Goal: Task Accomplishment & Management: Complete application form

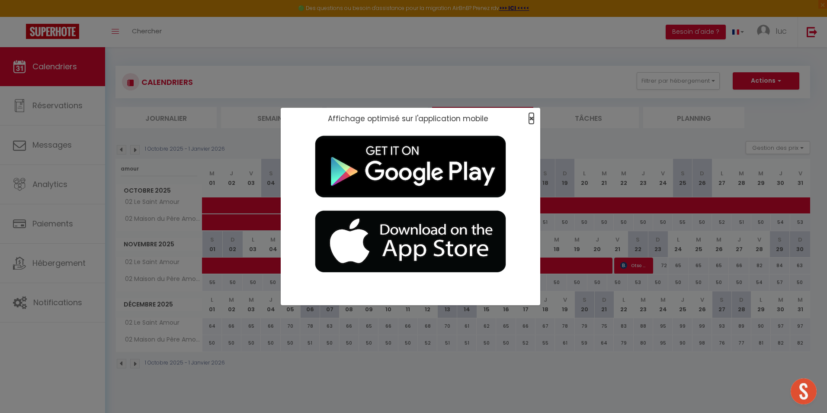
click at [531, 119] on span "×" at bounding box center [531, 118] width 5 height 11
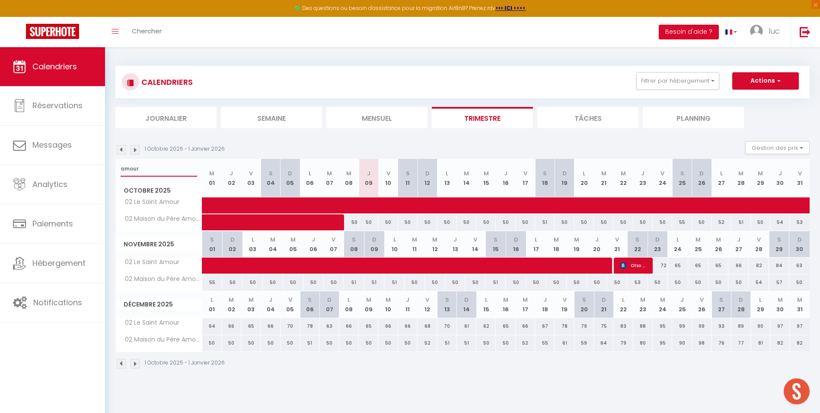
click at [142, 167] on input "amour" at bounding box center [159, 169] width 77 height 16
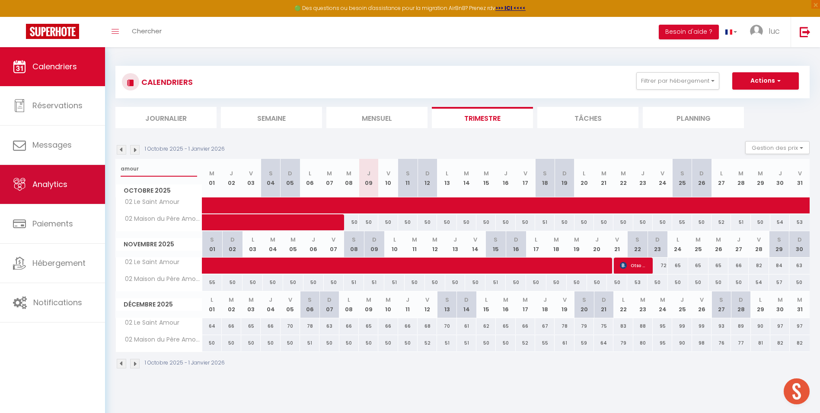
drag, startPoint x: 144, startPoint y: 170, endPoint x: 85, endPoint y: 166, distance: 59.3
click at [85, 166] on div "🟢 Des questions ou besoin d'assistance pour la migration AirBnB? Prenez rdv >>>…" at bounding box center [410, 217] width 820 height 340
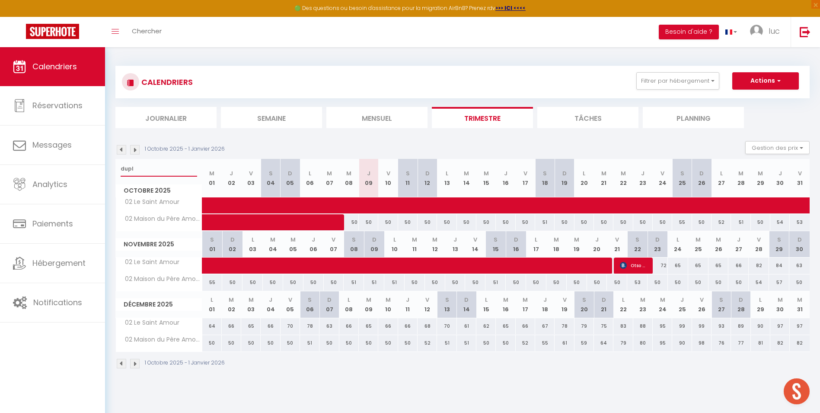
type input "dupl"
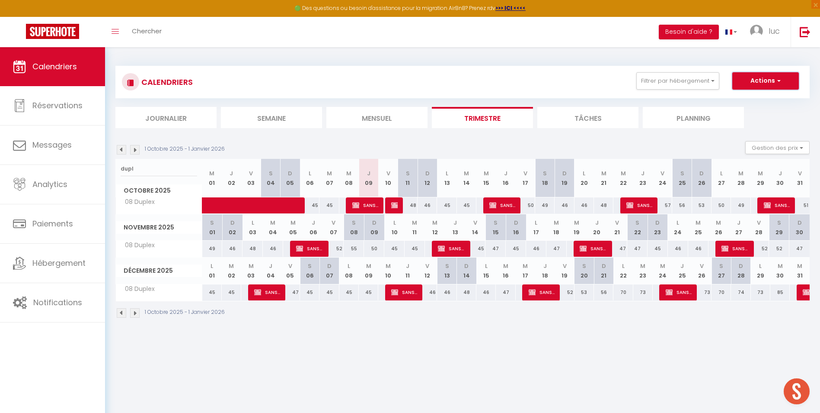
click at [760, 84] on button "Actions" at bounding box center [766, 80] width 67 height 17
click at [750, 97] on link "Nouvelle réservation" at bounding box center [756, 100] width 75 height 13
select select
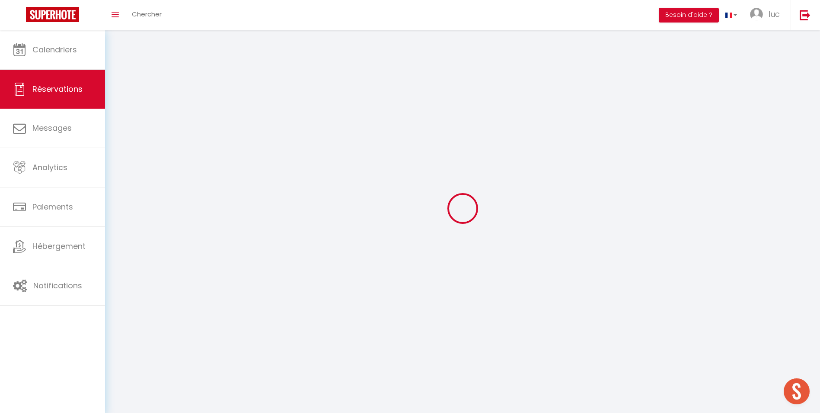
select select
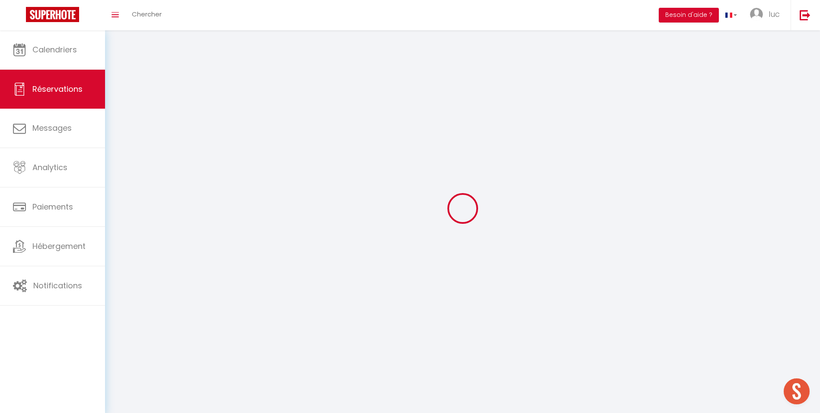
select select
checkbox input "false"
select select
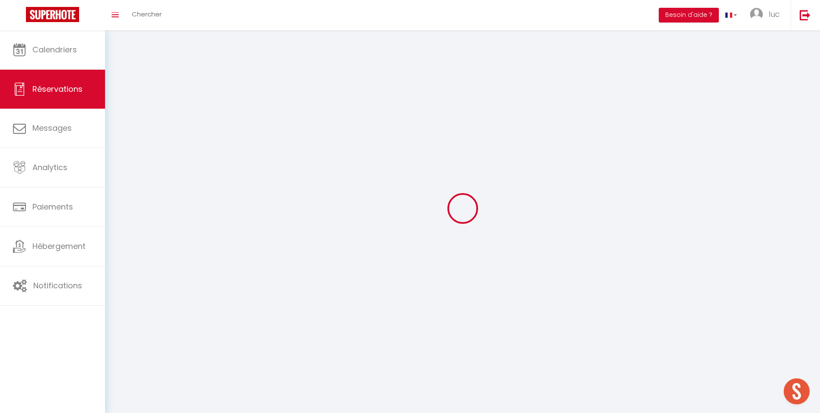
select select
checkbox input "false"
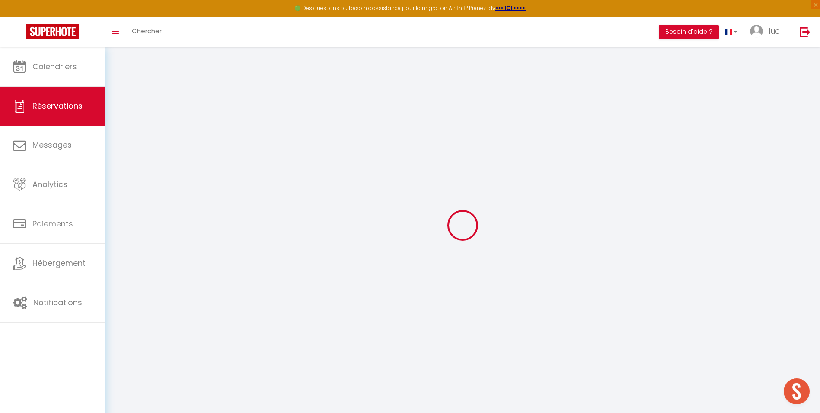
select select
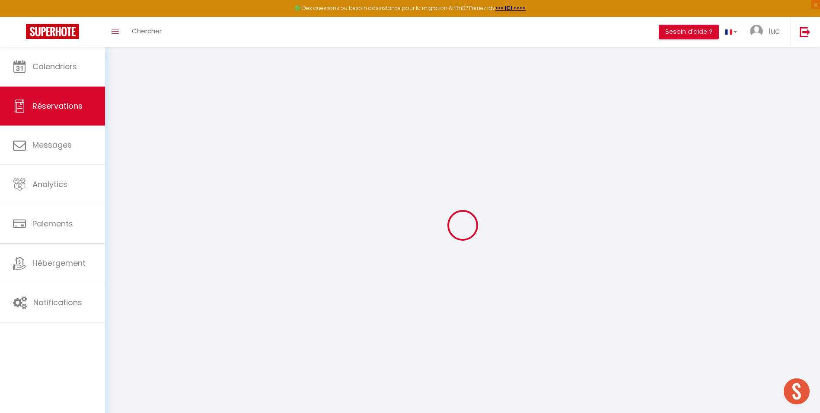
select select
checkbox input "false"
select select
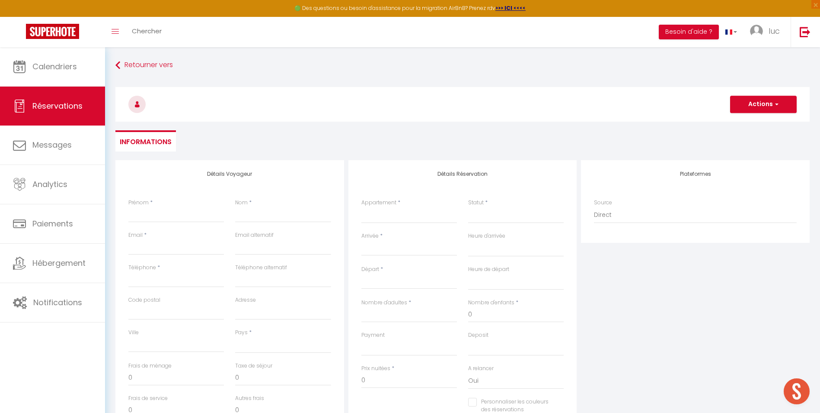
select select
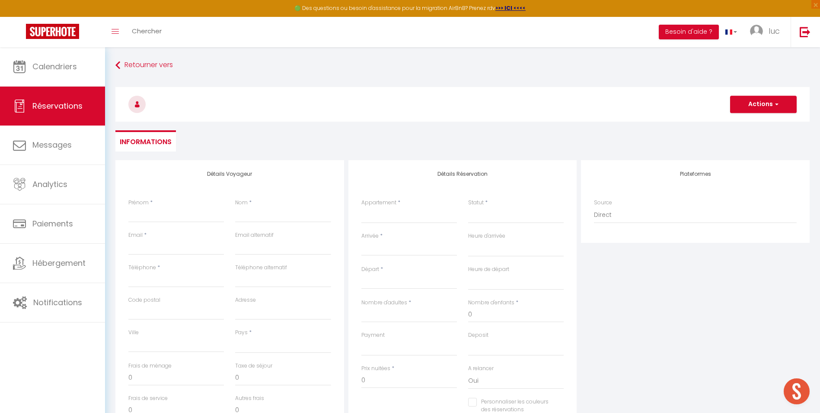
checkbox input "false"
select select
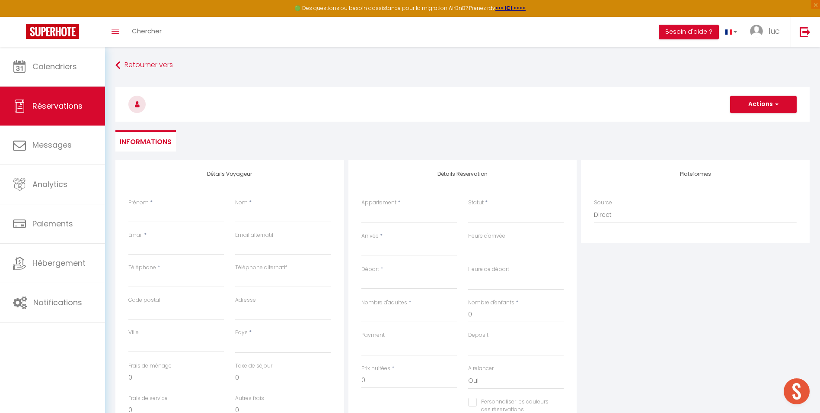
select select
checkbox input "false"
select select
click at [190, 221] on input "Prénom" at bounding box center [176, 215] width 96 height 16
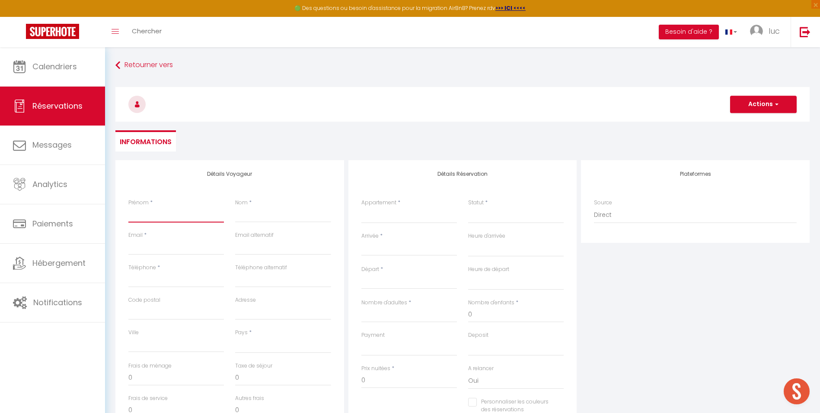
type input "S"
select select
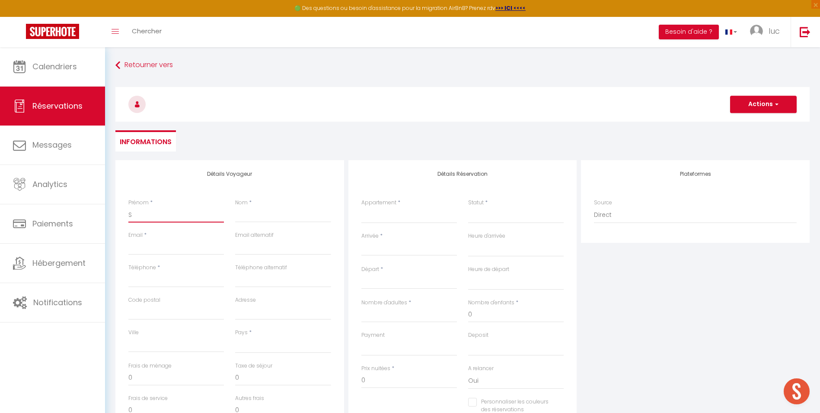
select select
checkbox input "false"
type input "SA"
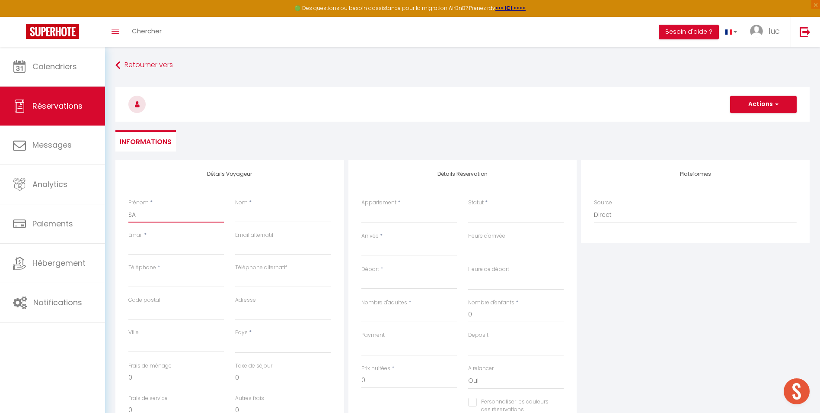
select select
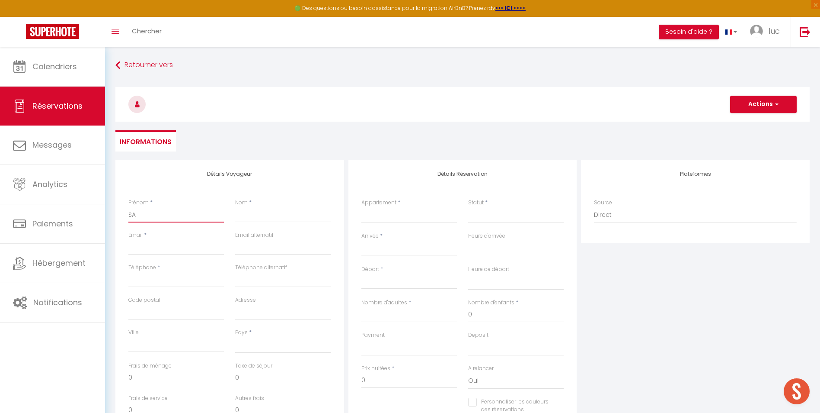
select select
checkbox input "false"
type input "SAN"
select select
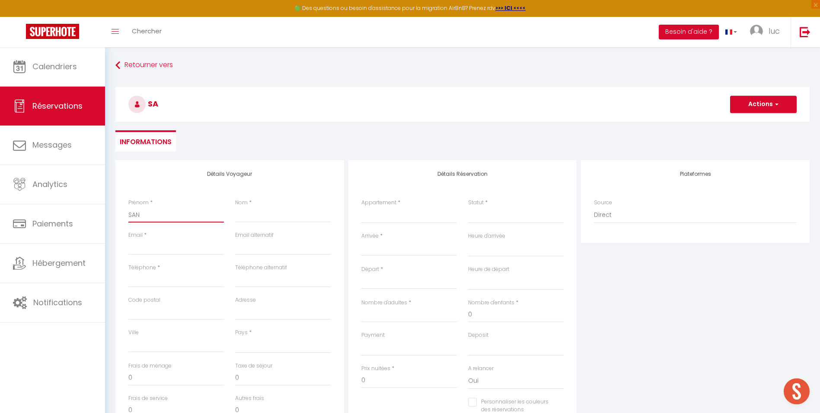
select select
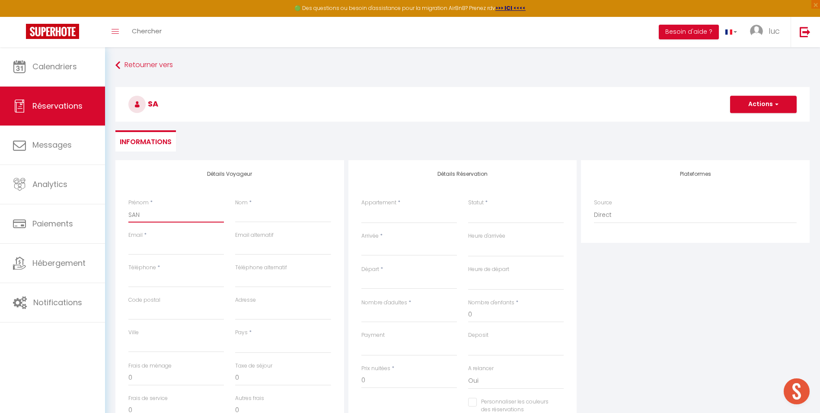
select select
checkbox input "false"
type input "SANS"
select select
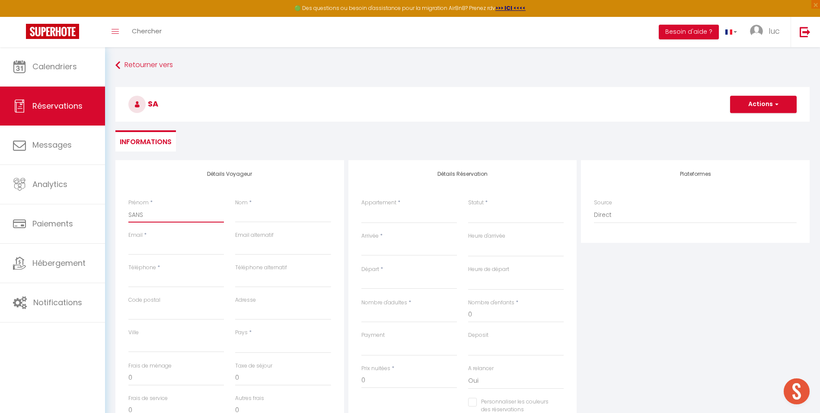
select select
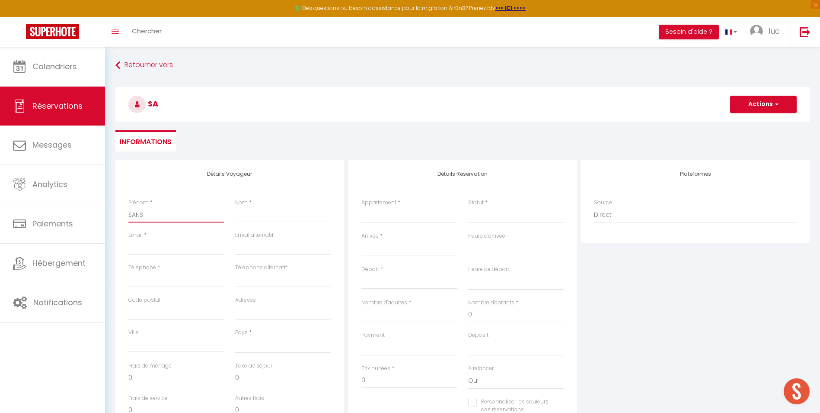
checkbox input "false"
type input "SANS"
type input "M"
select select
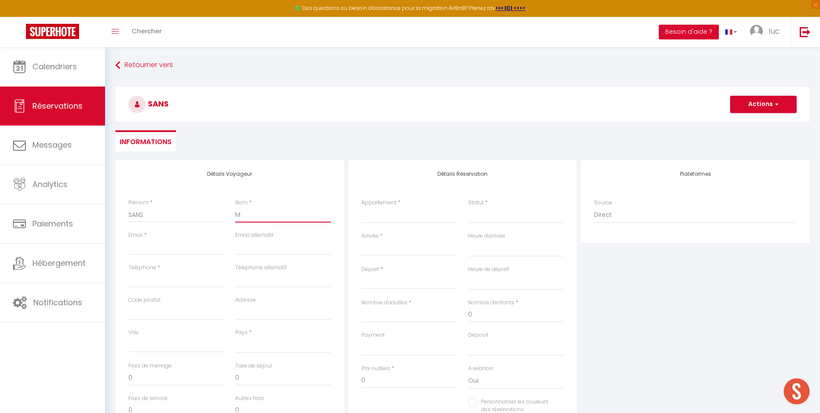
select select
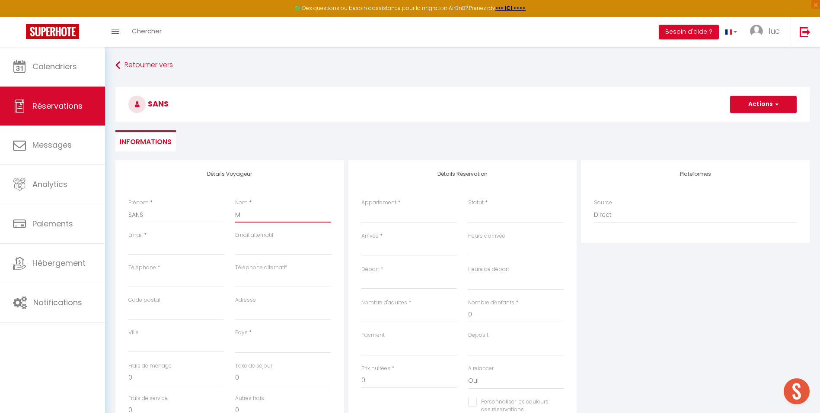
checkbox input "false"
type input "ME"
select select
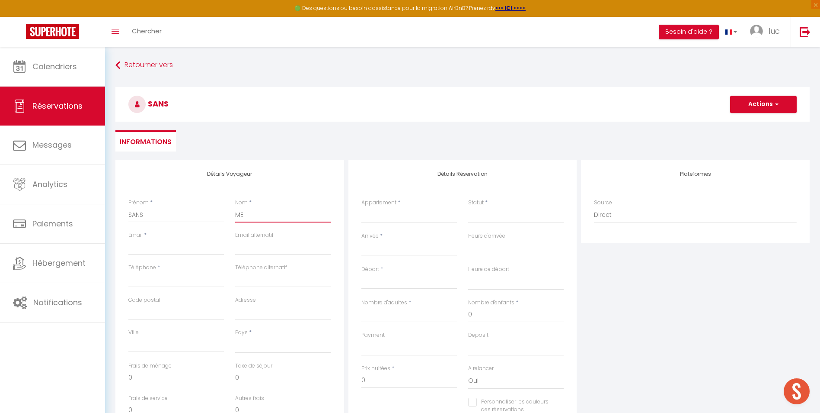
select select
checkbox input "false"
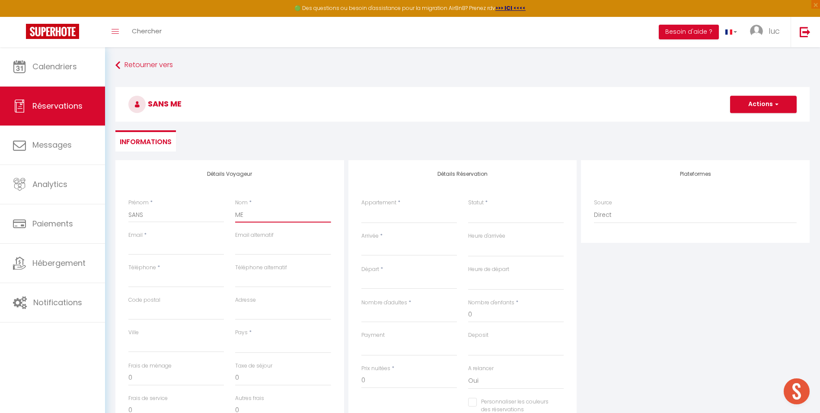
type input "MEN"
select select
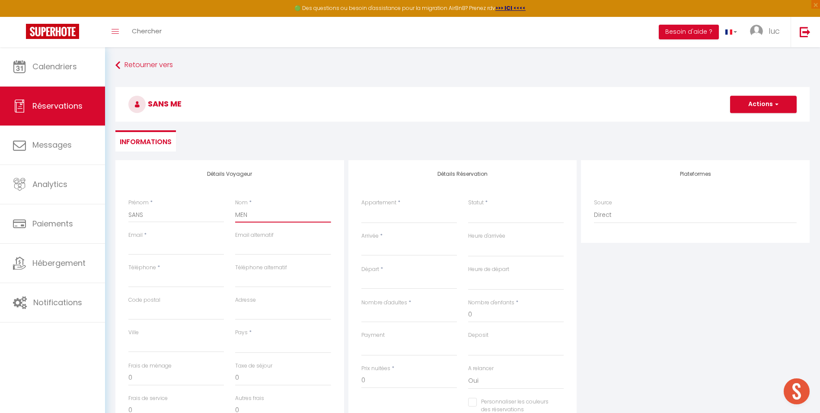
select select
checkbox input "false"
type input "MENA"
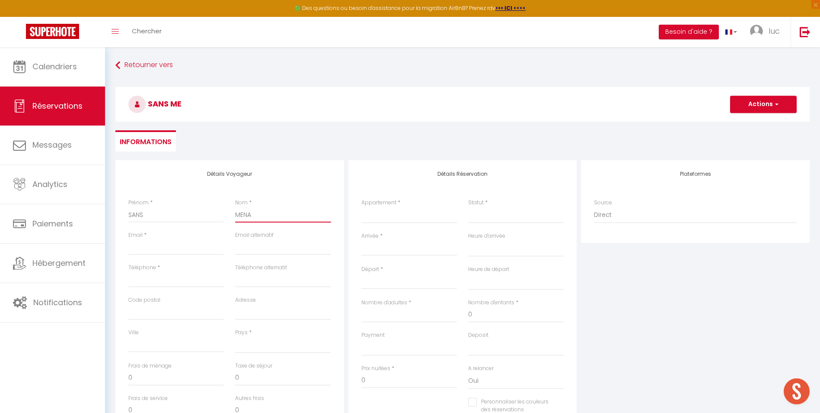
select select
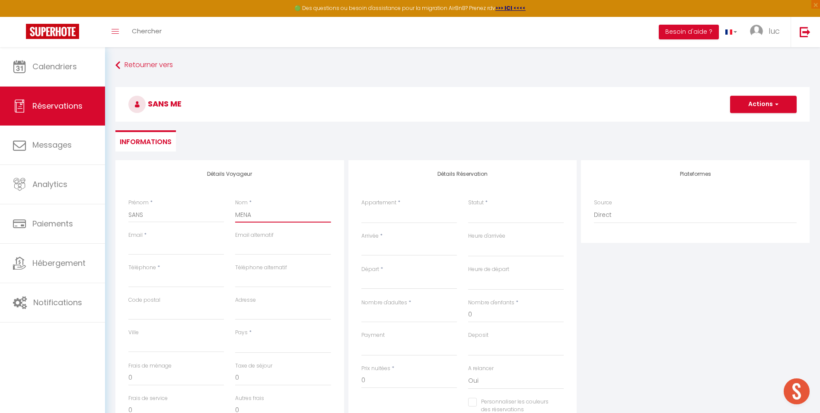
select select
checkbox input "false"
type input "MENAG"
select select
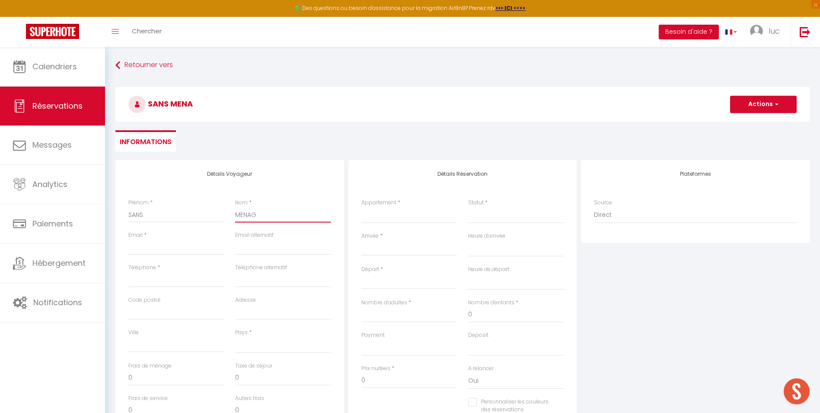
select select
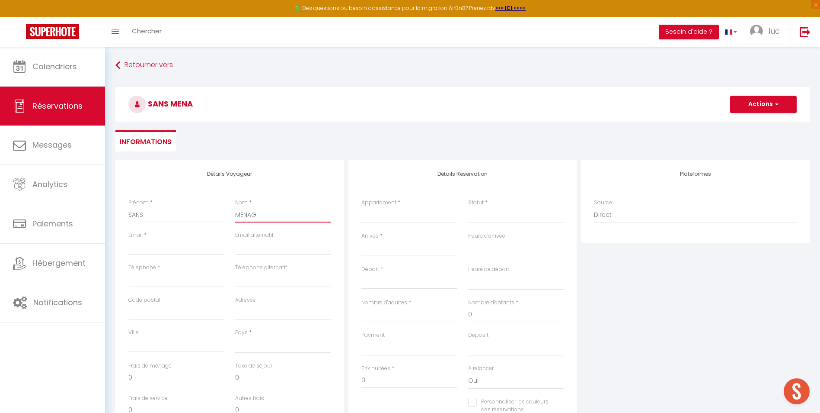
select select
checkbox input "false"
type input "MENAGE"
select select
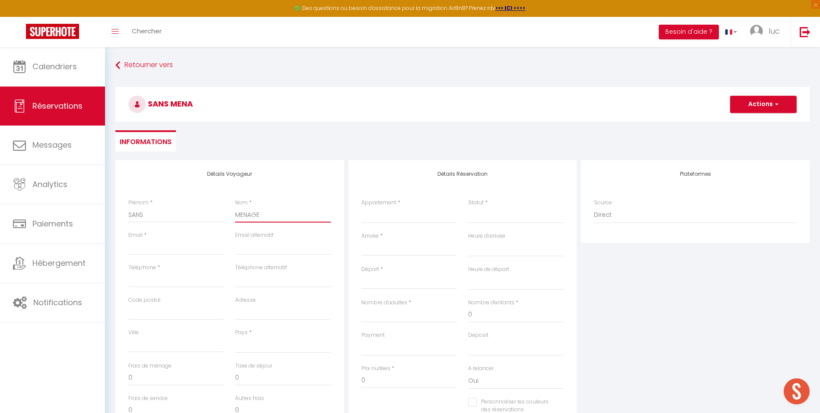
select select
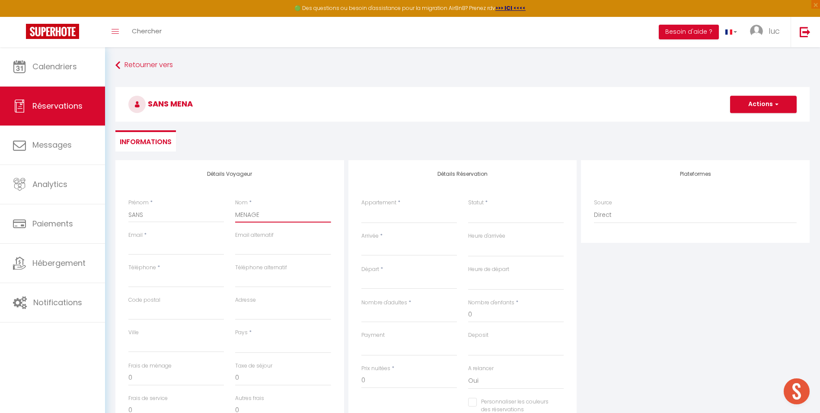
checkbox input "false"
type input "MENAGE"
click at [173, 260] on div "Email *" at bounding box center [176, 247] width 107 height 32
click at [174, 258] on div "Email *" at bounding box center [176, 247] width 107 height 32
click at [179, 250] on input "Email client" at bounding box center [176, 247] width 96 height 16
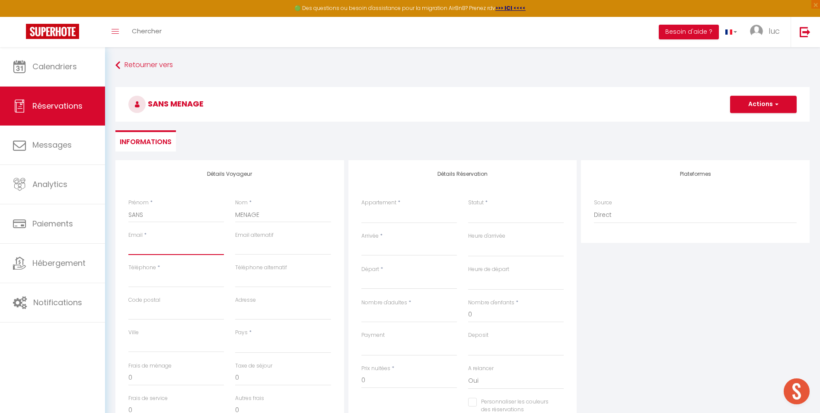
type input "[EMAIL_ADDRESS][DOMAIN_NAME]"
select select "FR"
select select
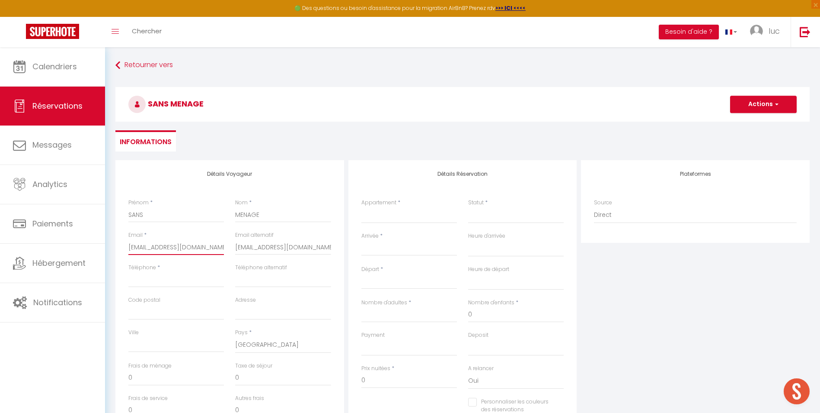
select select
checkbox input "false"
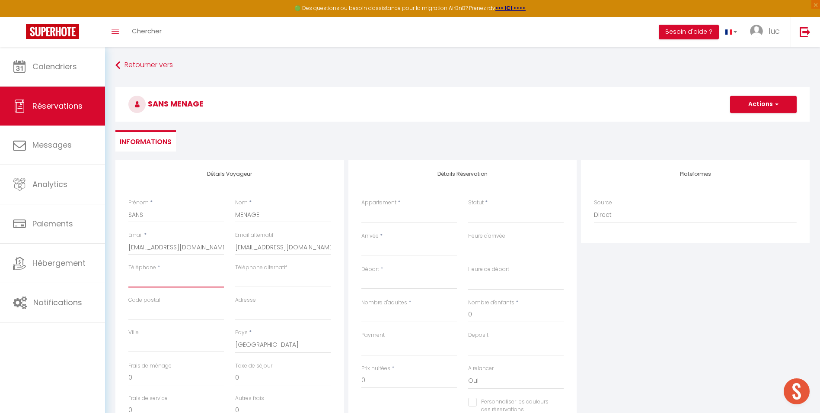
click at [177, 279] on input "Téléphone" at bounding box center [176, 280] width 96 height 16
type input "0"
select select
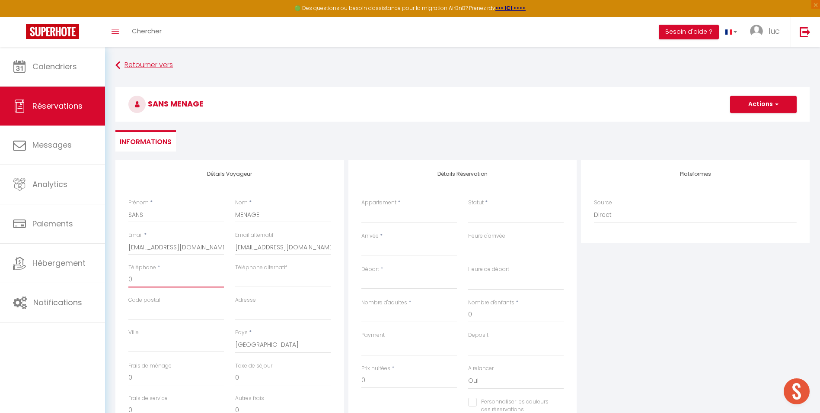
select select
checkbox input "false"
type input "06"
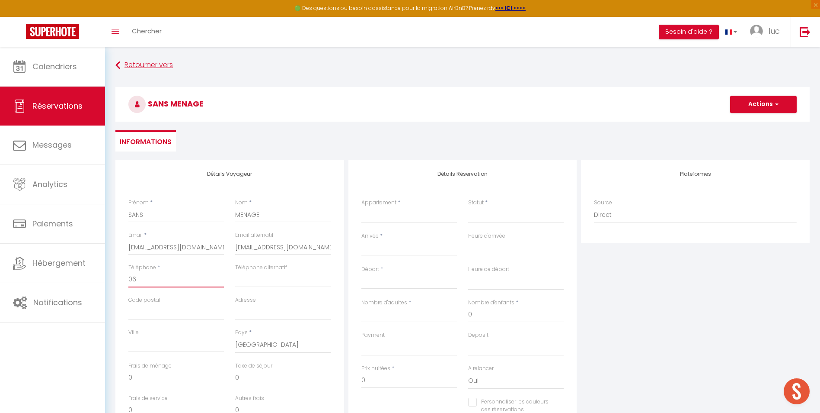
select select
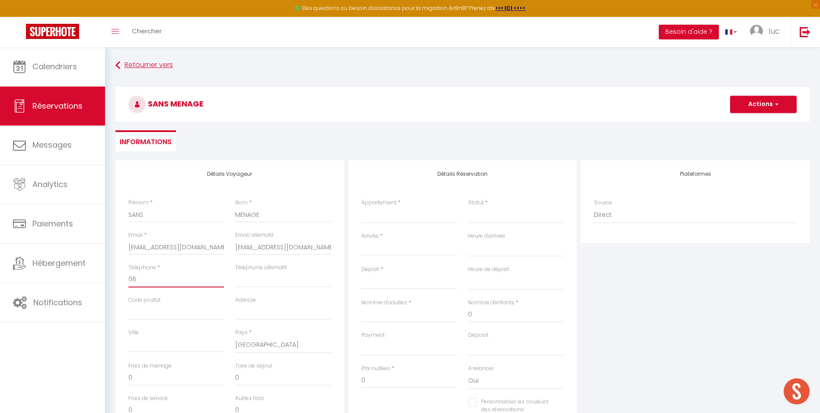
select select
checkbox input "false"
type input "064"
select select
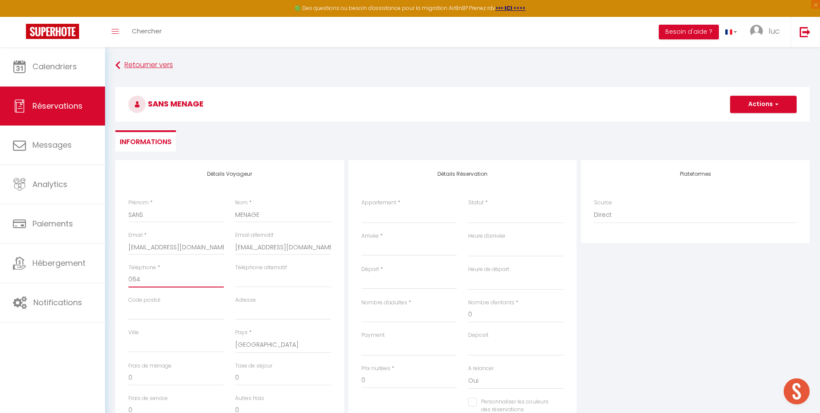
select select
checkbox input "false"
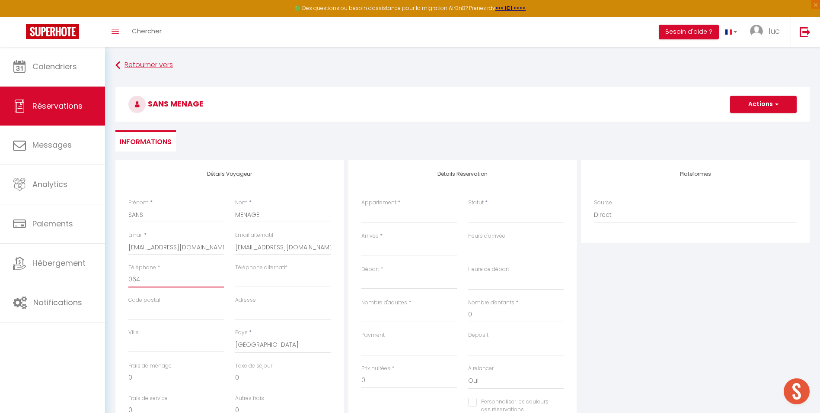
type input "0642"
select select
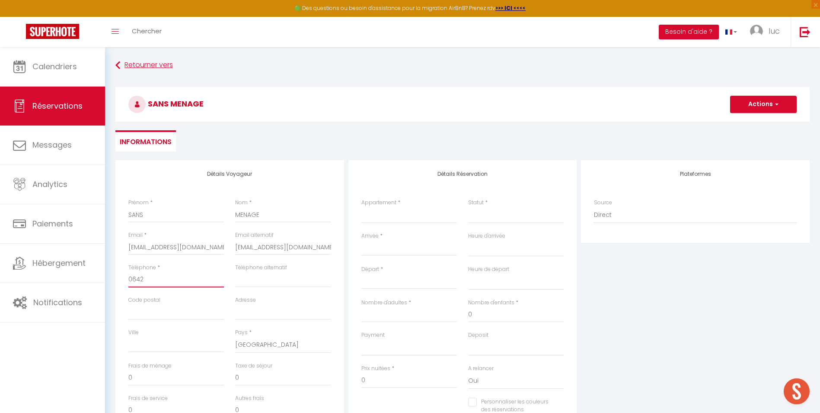
select select
checkbox input "false"
type input "06425"
select select
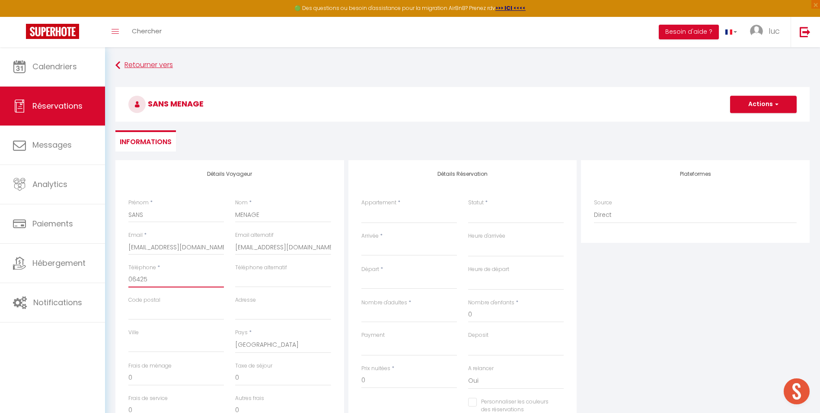
select select
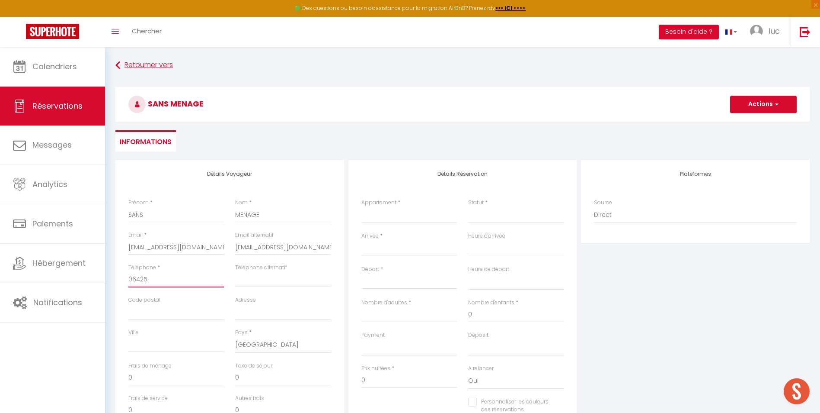
checkbox input "false"
type input "064252"
select select
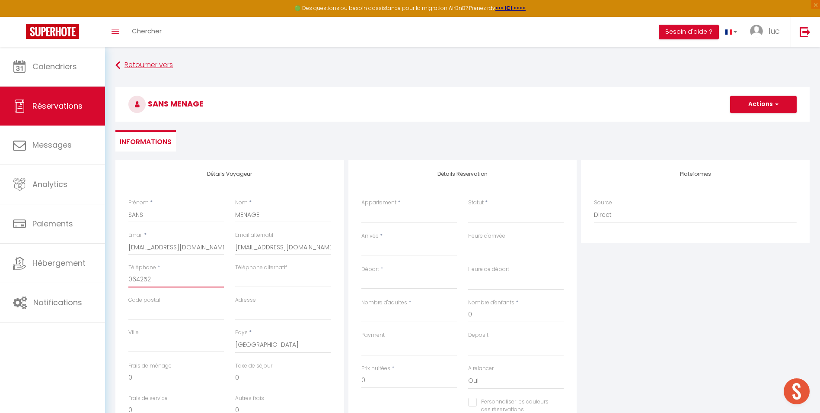
select select
checkbox input "false"
type input "0642522"
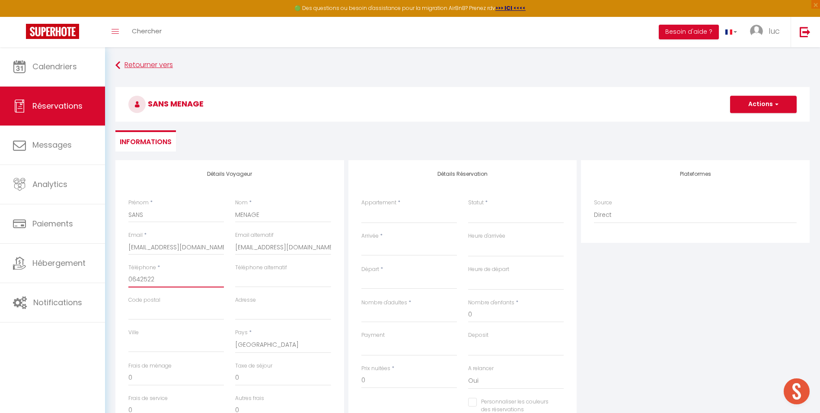
select select
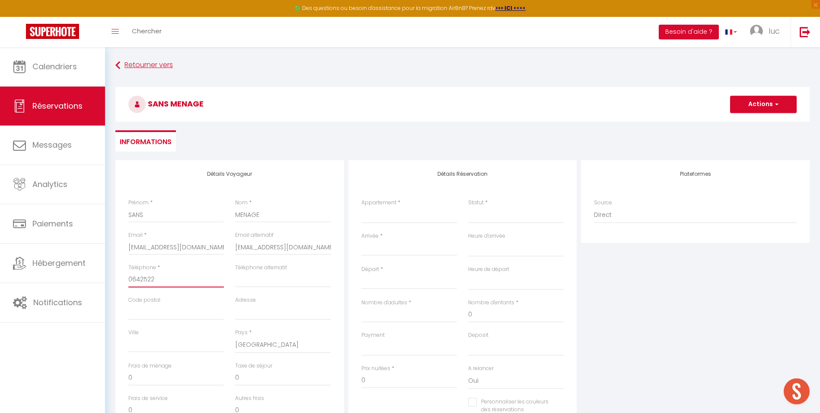
select select
checkbox input "false"
type input "06425223"
click at [413, 211] on select "39 Studio Alpin 39 Triplex Bleu d'Annecy 39 Chalet de Montmin 39 La Parmelante …" at bounding box center [410, 215] width 96 height 16
click at [362, 207] on select "39 Studio Alpin 39 Triplex Bleu d'Annecy 39 Chalet de Montmin 39 La Parmelante …" at bounding box center [410, 215] width 96 height 16
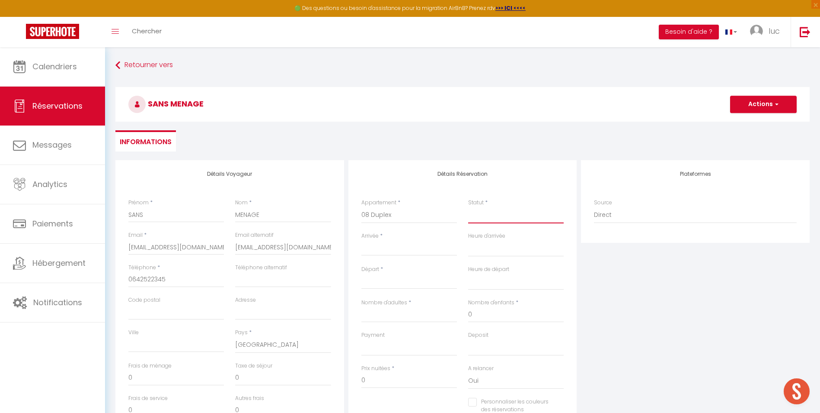
click at [537, 215] on select "Confirmé Non Confirmé [PERSON_NAME] par le voyageur No Show Request" at bounding box center [516, 215] width 96 height 16
click at [529, 219] on select "Confirmé Non Confirmé [PERSON_NAME] par le voyageur No Show Request" at bounding box center [516, 215] width 96 height 16
click at [522, 217] on select "Confirmé Non Confirmé [PERSON_NAME] par le voyageur No Show Request" at bounding box center [516, 215] width 96 height 16
click at [468, 207] on select "Confirmé Non Confirmé [PERSON_NAME] par le voyageur No Show Request" at bounding box center [516, 215] width 96 height 16
click at [430, 251] on input "Arrivée" at bounding box center [410, 248] width 96 height 11
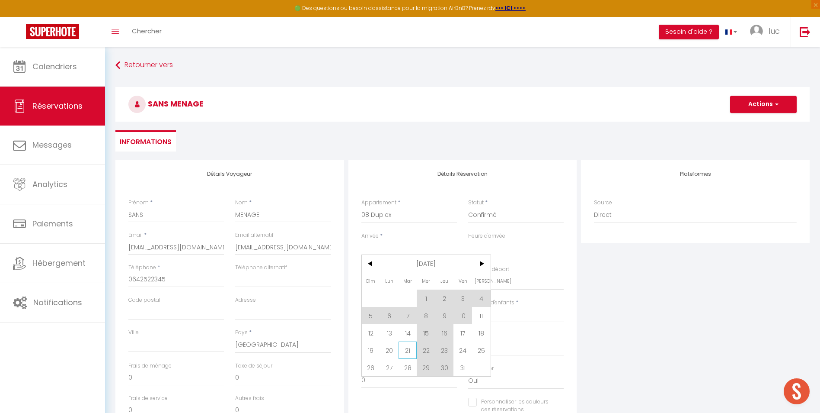
click at [407, 352] on span "21" at bounding box center [408, 349] width 19 height 17
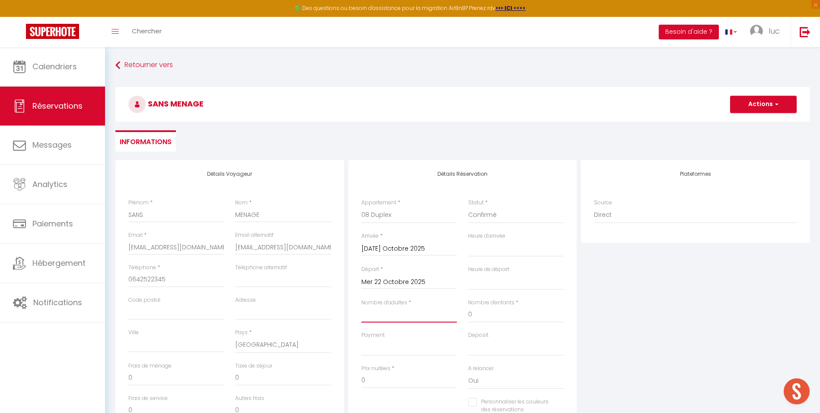
click at [401, 315] on input "Nombre d'adultes" at bounding box center [410, 315] width 96 height 16
click at [756, 111] on button "Actions" at bounding box center [763, 104] width 67 height 17
click at [741, 123] on link "Enregistrer" at bounding box center [755, 123] width 68 height 11
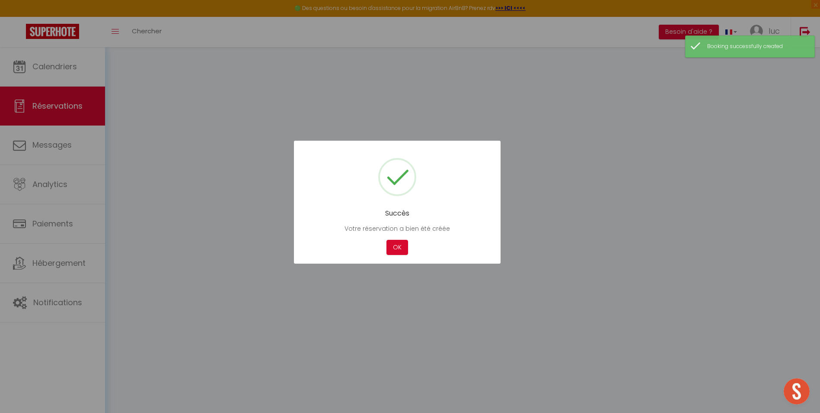
click at [53, 67] on div at bounding box center [410, 206] width 820 height 413
drag, startPoint x: 381, startPoint y: 237, endPoint x: 394, endPoint y: 238, distance: 13.9
click at [383, 237] on div "Succès Votre réservation a bien été créée Not valid Cancel OK" at bounding box center [397, 202] width 207 height 123
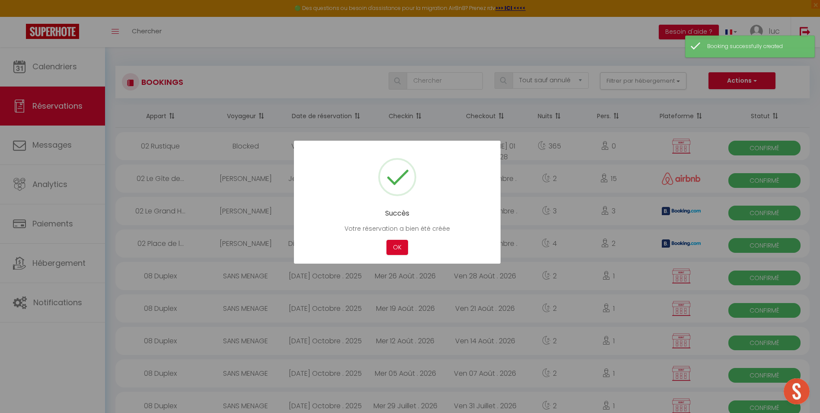
drag, startPoint x: 372, startPoint y: 241, endPoint x: 378, endPoint y: 242, distance: 6.2
click at [373, 241] on div "Cancel OK" at bounding box center [397, 247] width 181 height 15
click at [389, 245] on button "OK" at bounding box center [398, 247] width 22 height 15
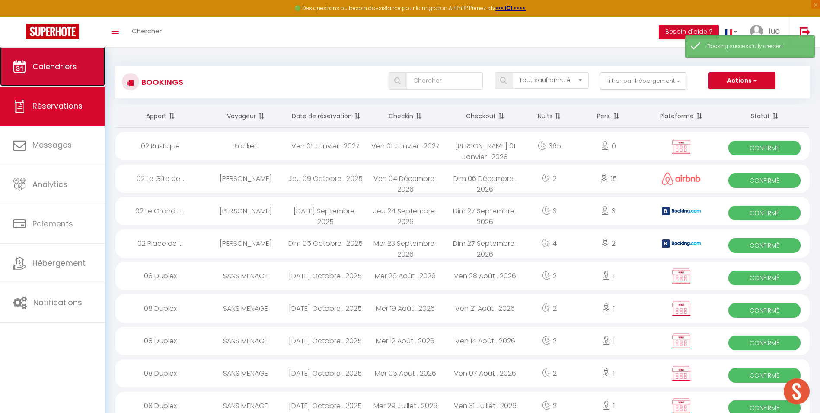
click at [60, 67] on span "Calendriers" at bounding box center [54, 66] width 45 height 11
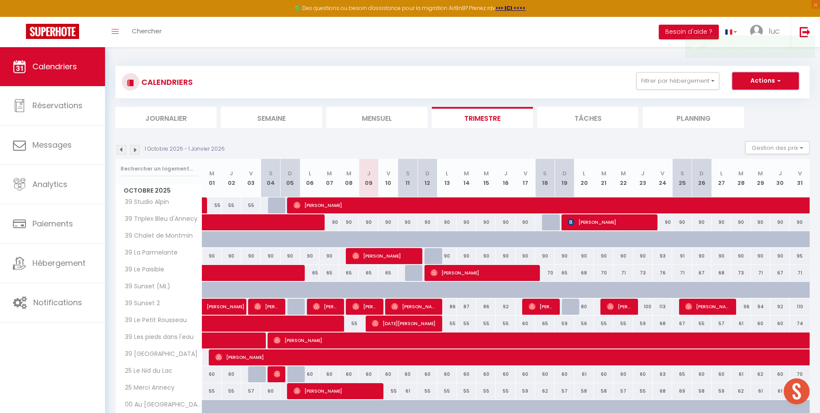
click at [760, 75] on button "Actions" at bounding box center [766, 80] width 67 height 17
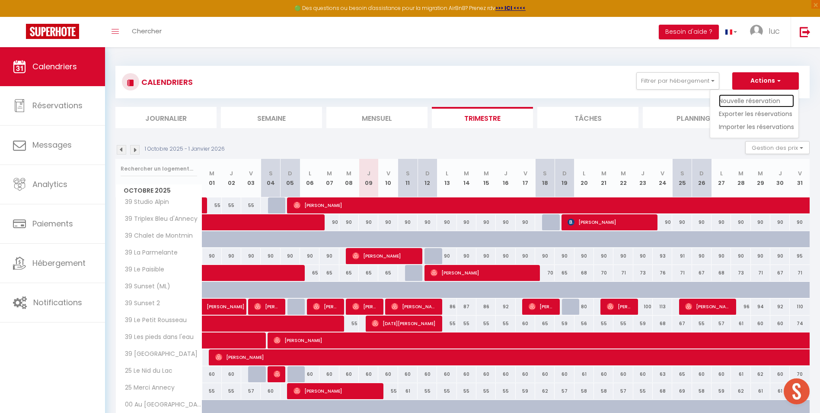
click at [748, 97] on link "Nouvelle réservation" at bounding box center [756, 100] width 75 height 13
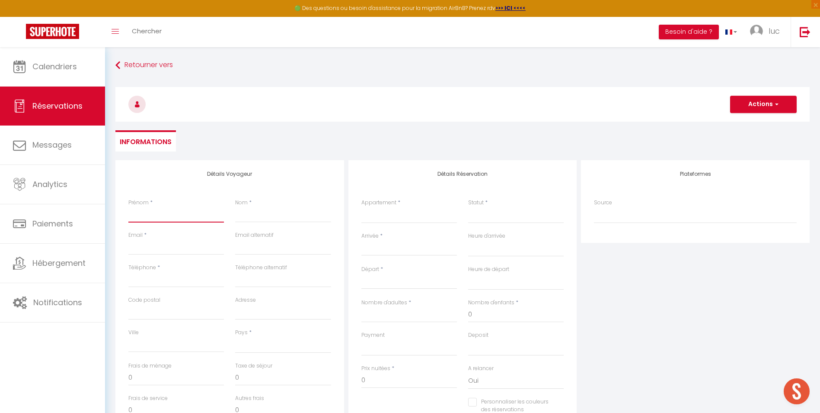
click at [173, 214] on input "Prénom" at bounding box center [176, 215] width 96 height 16
click at [250, 213] on input "MZ" at bounding box center [283, 215] width 96 height 16
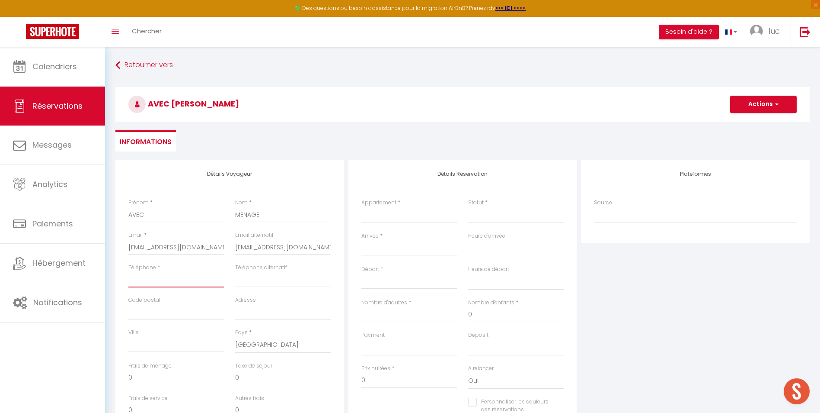
click at [195, 282] on input "Téléphone" at bounding box center [176, 280] width 96 height 16
drag, startPoint x: 407, startPoint y: 220, endPoint x: 392, endPoint y: 215, distance: 16.0
click at [407, 220] on select "39 Studio Alpin 39 Triplex Bleu d'Annecy 39 Chalet de Montmin 39 La Parmelante …" at bounding box center [410, 215] width 96 height 16
click at [362, 207] on select "39 Studio Alpin 39 Triplex Bleu d'Annecy 39 Chalet de Montmin 39 La Parmelante …" at bounding box center [410, 215] width 96 height 16
click at [503, 214] on select "Confirmé Non Confirmé [PERSON_NAME] par le voyageur No Show Request" at bounding box center [516, 215] width 96 height 16
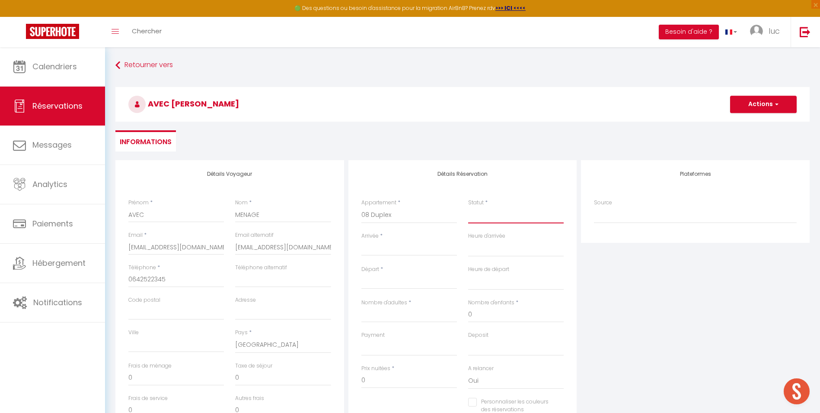
click at [503, 219] on select "Confirmé Non Confirmé [PERSON_NAME] par le voyageur No Show Request" at bounding box center [516, 215] width 96 height 16
click at [495, 217] on select "Confirmé Non Confirmé [PERSON_NAME] par le voyageur No Show Request" at bounding box center [516, 215] width 96 height 16
click at [468, 207] on select "Confirmé Non Confirmé [PERSON_NAME] par le voyageur No Show Request" at bounding box center [516, 215] width 96 height 16
click at [402, 253] on input "Arrivée" at bounding box center [410, 248] width 96 height 11
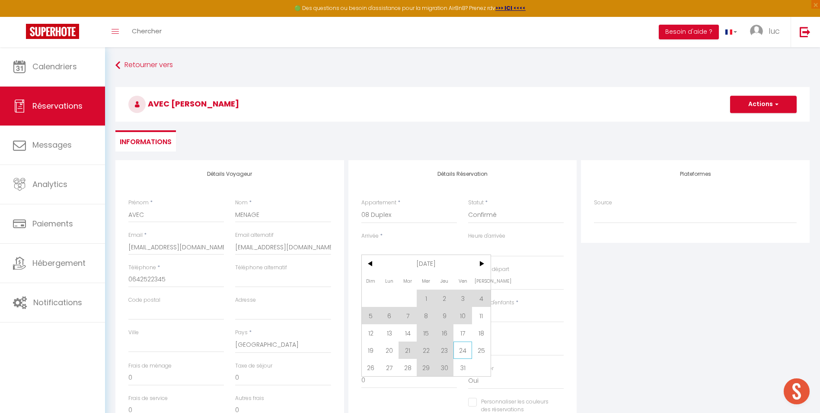
click at [465, 350] on span "24" at bounding box center [463, 349] width 19 height 17
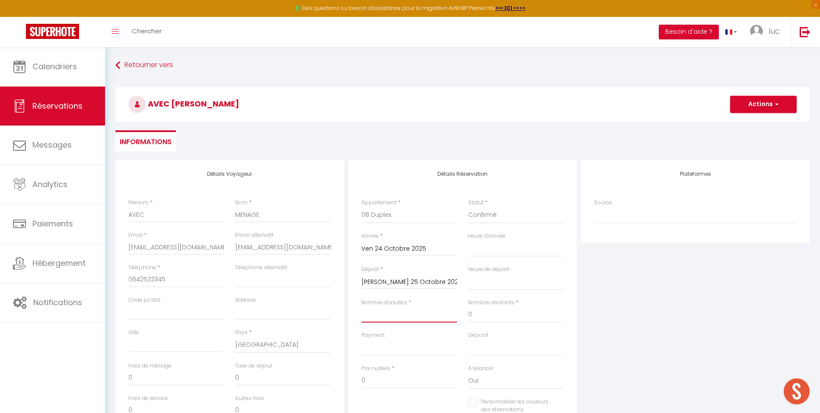
drag, startPoint x: 382, startPoint y: 314, endPoint x: 390, endPoint y: 309, distance: 9.1
click at [382, 314] on input "Nombre d'adultes" at bounding box center [410, 315] width 96 height 16
click at [772, 105] on button "Actions" at bounding box center [763, 104] width 67 height 17
click at [754, 121] on link "Enregistrer" at bounding box center [755, 123] width 68 height 11
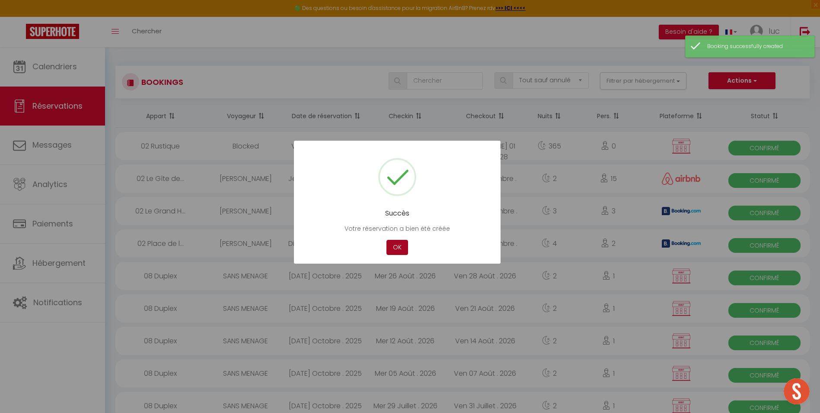
click at [399, 247] on button "OK" at bounding box center [398, 247] width 22 height 15
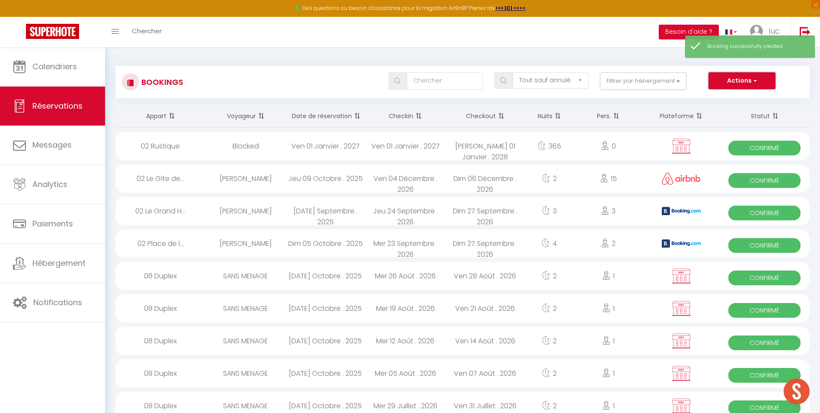
click at [738, 75] on button "Actions" at bounding box center [742, 80] width 67 height 17
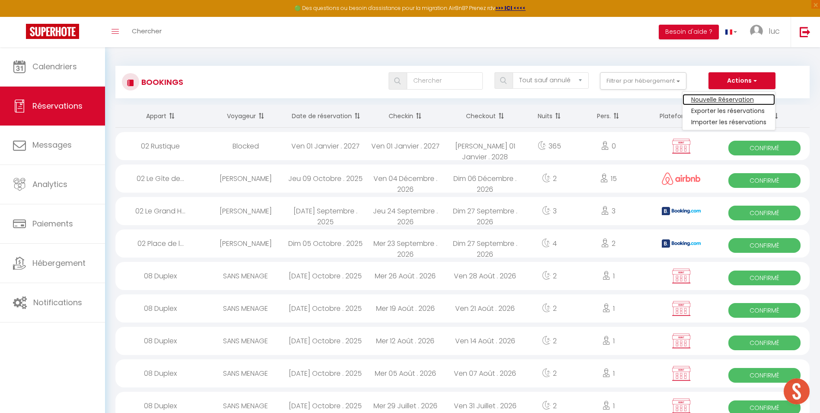
click at [733, 95] on link "Nouvelle Réservation" at bounding box center [729, 99] width 93 height 11
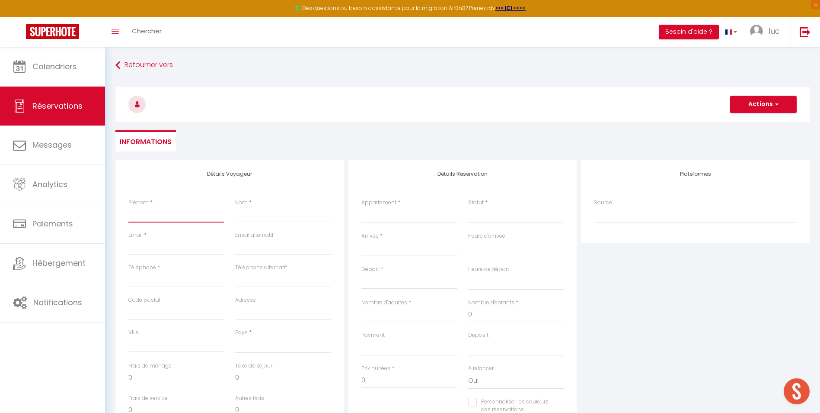
click at [177, 215] on input "Prénom" at bounding box center [176, 215] width 96 height 16
click at [179, 288] on div "Téléphone *" at bounding box center [176, 279] width 107 height 32
click at [182, 282] on input "Téléphone" at bounding box center [176, 280] width 96 height 16
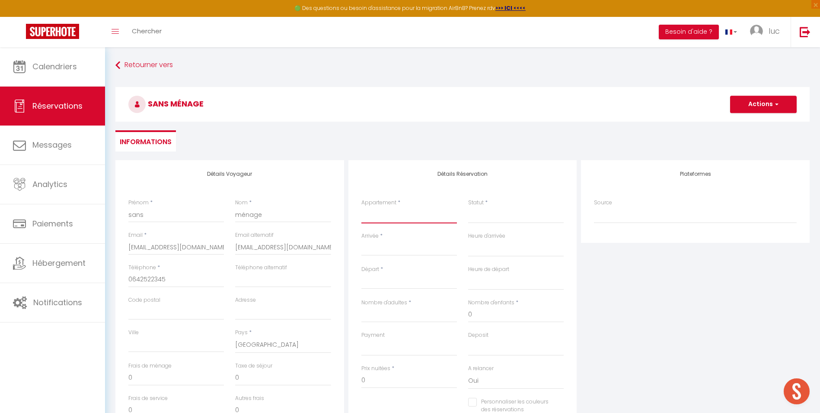
click at [381, 216] on select "39 Studio Alpin 39 Triplex Bleu d'Annecy 39 Chalet de Montmin 39 La Parmelante …" at bounding box center [410, 215] width 96 height 16
click at [362, 207] on select "39 Studio Alpin 39 Triplex Bleu d'Annecy 39 Chalet de Montmin 39 La Parmelante …" at bounding box center [410, 215] width 96 height 16
click at [530, 211] on select "Confirmé Non Confirmé [PERSON_NAME] par le voyageur No Show Request" at bounding box center [516, 215] width 96 height 16
click at [527, 216] on select "Confirmé Non Confirmé [PERSON_NAME] par le voyageur No Show Request" at bounding box center [516, 215] width 96 height 16
click at [506, 217] on select "Confirmé Non Confirmé [PERSON_NAME] par le voyageur No Show Request" at bounding box center [516, 215] width 96 height 16
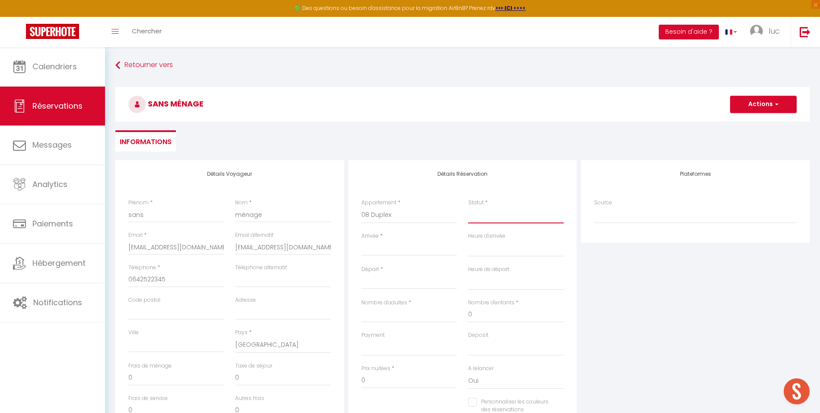
click at [496, 219] on select "Confirmé Non Confirmé [PERSON_NAME] par le voyageur No Show Request" at bounding box center [516, 215] width 96 height 16
click at [468, 207] on select "Confirmé Non Confirmé [PERSON_NAME] par le voyageur No Show Request" at bounding box center [516, 215] width 96 height 16
click at [418, 249] on input "Arrivée" at bounding box center [410, 248] width 96 height 11
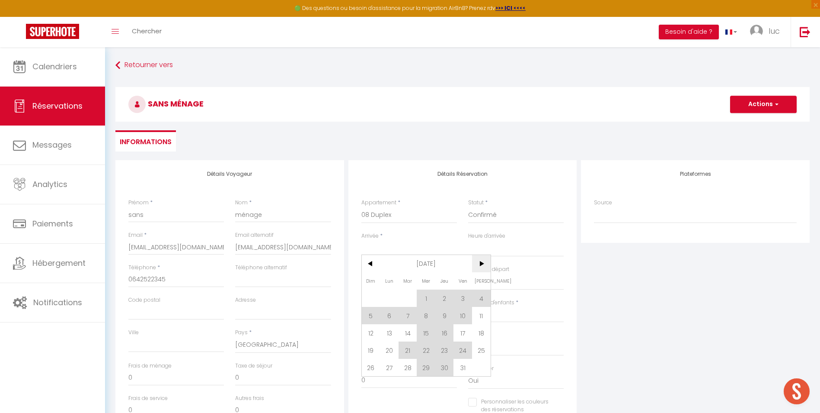
click at [485, 263] on span ">" at bounding box center [481, 263] width 19 height 17
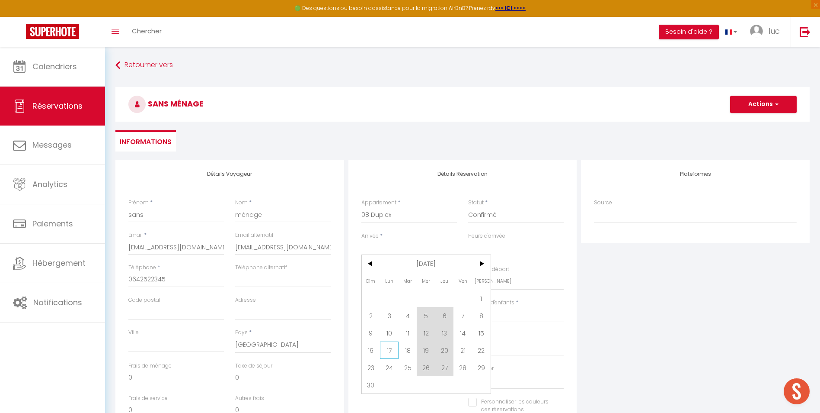
click at [389, 351] on span "17" at bounding box center [389, 349] width 19 height 17
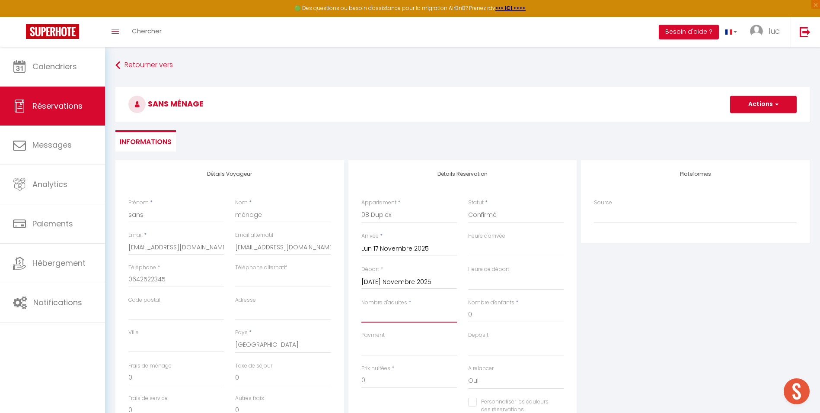
click at [386, 310] on input "Nombre d'adultes" at bounding box center [410, 315] width 96 height 16
click at [758, 106] on button "Actions" at bounding box center [763, 104] width 67 height 17
click at [750, 125] on link "Enregistrer" at bounding box center [755, 123] width 68 height 11
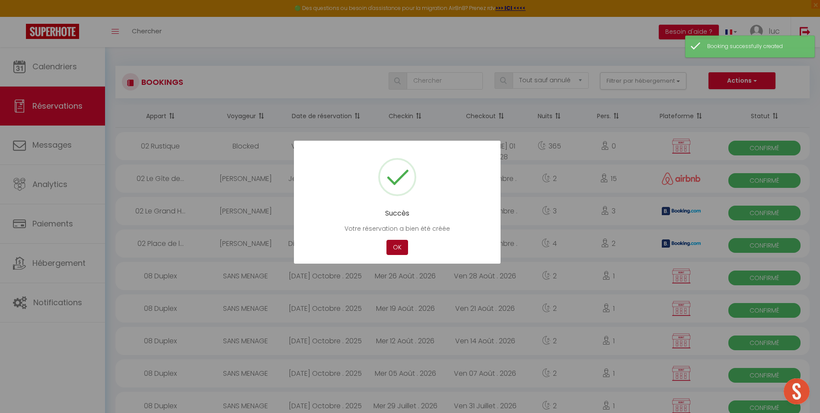
click at [398, 244] on button "OK" at bounding box center [398, 247] width 22 height 15
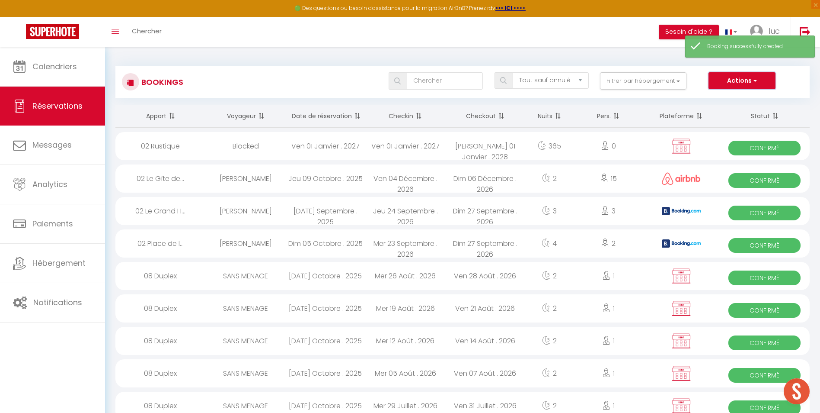
click at [746, 79] on button "Actions" at bounding box center [742, 80] width 67 height 17
click at [718, 102] on link "Nouvelle Réservation" at bounding box center [729, 99] width 93 height 11
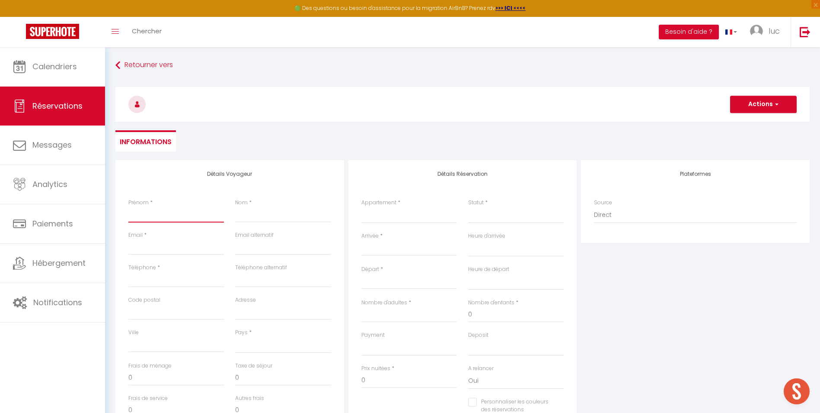
click at [159, 208] on input "Prénom" at bounding box center [176, 215] width 96 height 16
click at [179, 278] on input "Téléphone" at bounding box center [176, 280] width 96 height 16
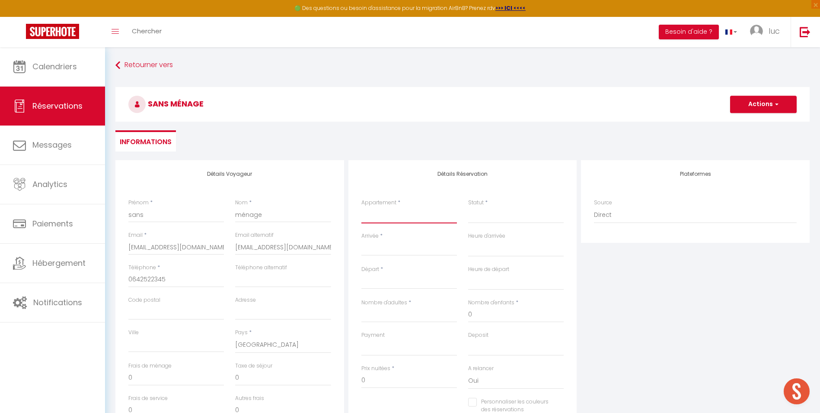
click at [402, 218] on select "39 Studio Alpin 39 Triplex Bleu d'Annecy 39 Chalet de Montmin 39 La Parmelante …" at bounding box center [410, 215] width 96 height 16
click at [362, 207] on select "39 Studio Alpin 39 Triplex Bleu d'Annecy 39 Chalet de Montmin 39 La Parmelante …" at bounding box center [410, 215] width 96 height 16
click at [502, 222] on select "Confirmé Non Confirmé [PERSON_NAME] par le voyageur No Show Request" at bounding box center [516, 215] width 96 height 16
click at [468, 207] on select "Confirmé Non Confirmé [PERSON_NAME] par le voyageur No Show Request" at bounding box center [516, 215] width 96 height 16
click at [423, 250] on input "Arrivée" at bounding box center [410, 248] width 96 height 11
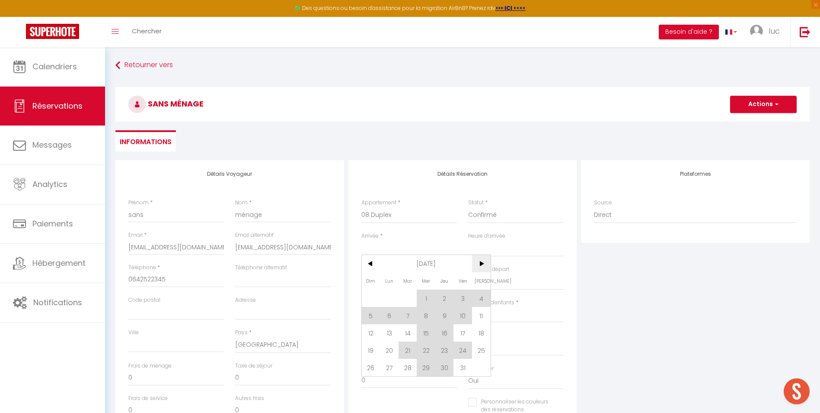
click at [483, 263] on span ">" at bounding box center [481, 263] width 19 height 17
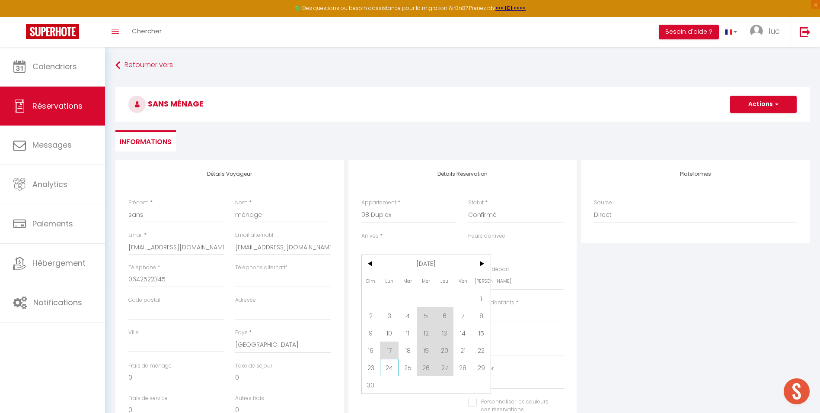
click at [391, 364] on span "24" at bounding box center [389, 367] width 19 height 17
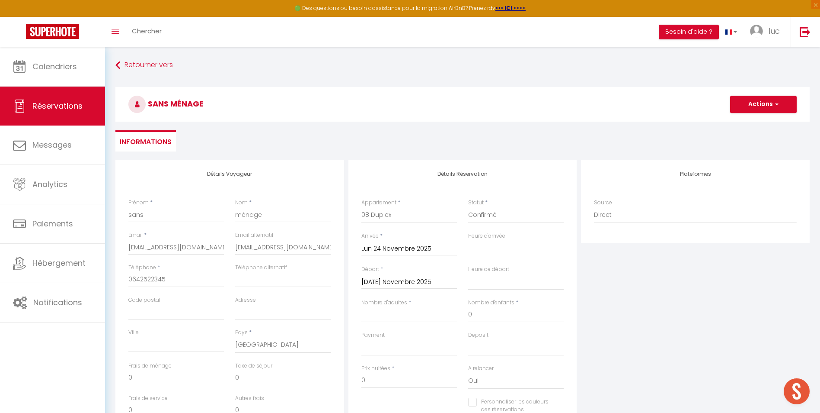
click at [413, 304] on div "Nombre d'adultes *" at bounding box center [410, 310] width 96 height 24
click at [412, 316] on input "Nombre d'adultes" at bounding box center [410, 315] width 96 height 16
click at [745, 104] on button "Actions" at bounding box center [763, 104] width 67 height 17
click at [746, 122] on link "Enregistrer" at bounding box center [755, 123] width 68 height 11
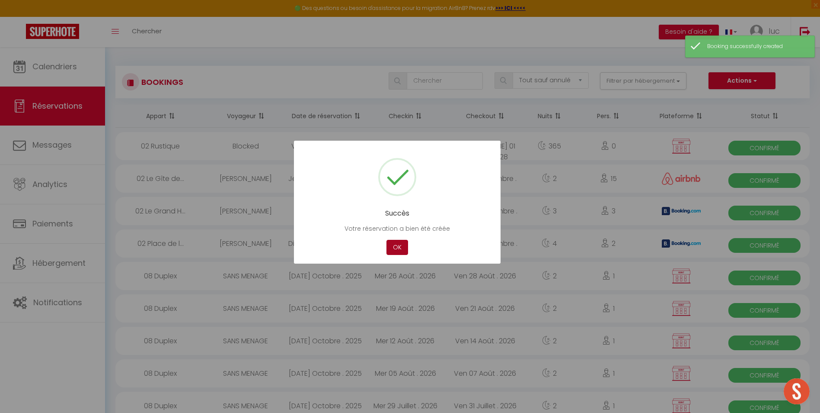
click at [387, 245] on button "OK" at bounding box center [398, 247] width 22 height 15
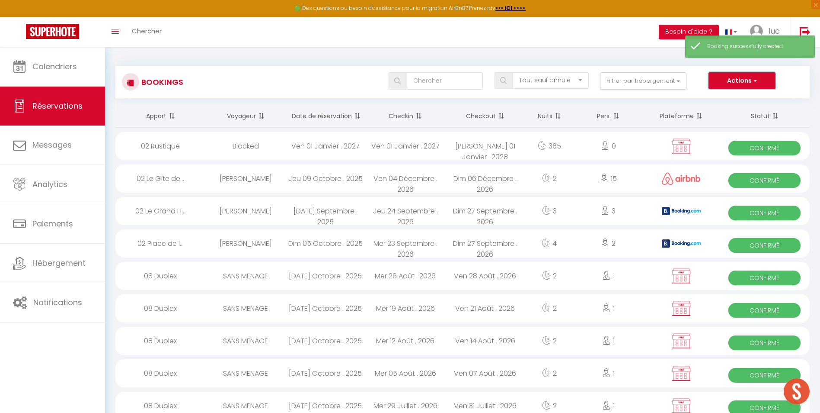
click at [722, 86] on button "Actions" at bounding box center [742, 80] width 67 height 17
click at [724, 102] on link "Nouvelle Réservation" at bounding box center [729, 99] width 93 height 11
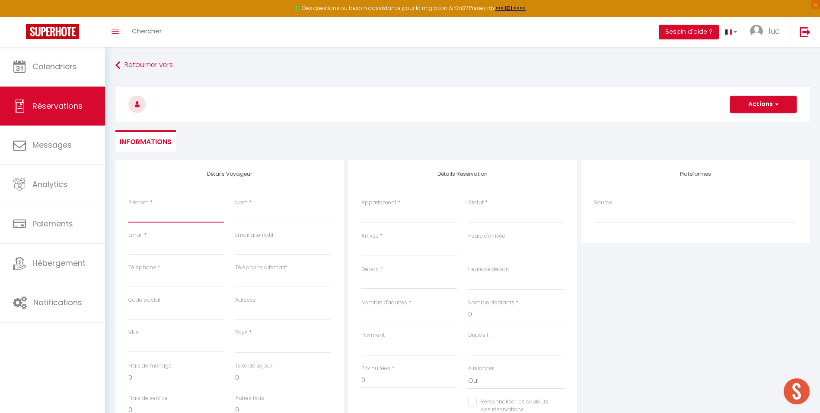
click at [167, 208] on input "Prénom" at bounding box center [176, 215] width 96 height 16
click at [176, 273] on input "Téléphone" at bounding box center [176, 280] width 96 height 16
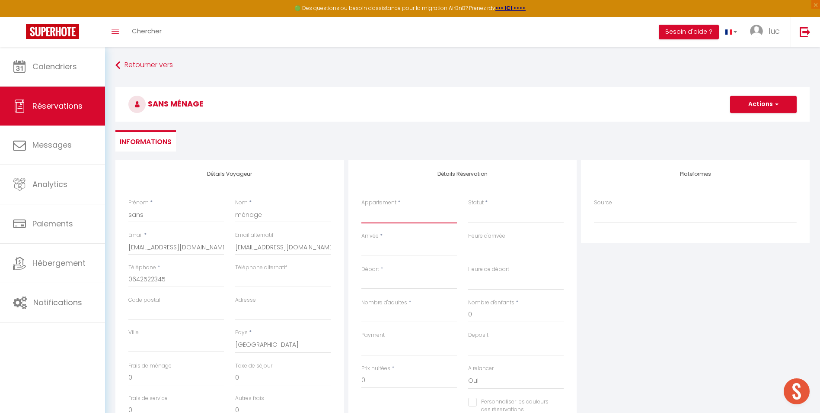
click at [397, 214] on select "39 Studio Alpin 39 Triplex Bleu d'Annecy 39 Chalet de Montmin 39 La Parmelante …" at bounding box center [410, 215] width 96 height 16
click at [362, 207] on select "39 Studio Alpin 39 Triplex Bleu d'Annecy 39 Chalet de Montmin 39 La Parmelante …" at bounding box center [410, 215] width 96 height 16
click at [500, 215] on select "Confirmé Non Confirmé [PERSON_NAME] par le voyageur No Show Request" at bounding box center [516, 215] width 96 height 16
click at [488, 220] on select "Confirmé Non Confirmé [PERSON_NAME] par le voyageur No Show Request" at bounding box center [516, 215] width 96 height 16
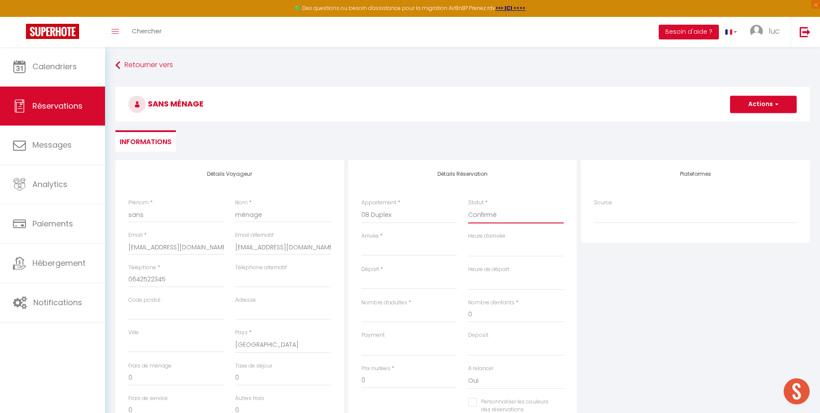
click at [468, 207] on select "Confirmé Non Confirmé [PERSON_NAME] par le voyageur No Show Request" at bounding box center [516, 215] width 96 height 16
click at [407, 246] on input "Arrivée" at bounding box center [410, 248] width 96 height 11
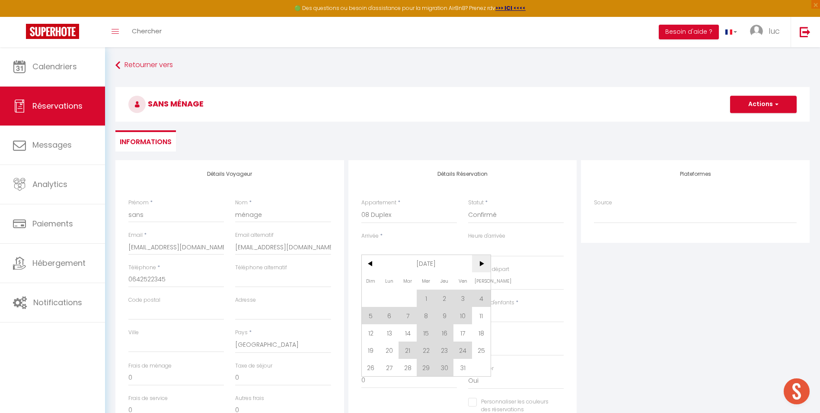
click at [489, 263] on span ">" at bounding box center [481, 263] width 19 height 17
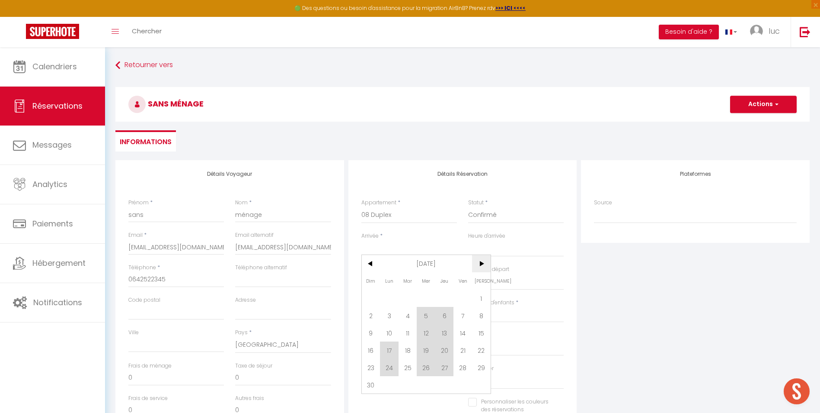
click at [487, 261] on span ">" at bounding box center [481, 263] width 19 height 17
click at [394, 295] on span "1" at bounding box center [389, 297] width 19 height 17
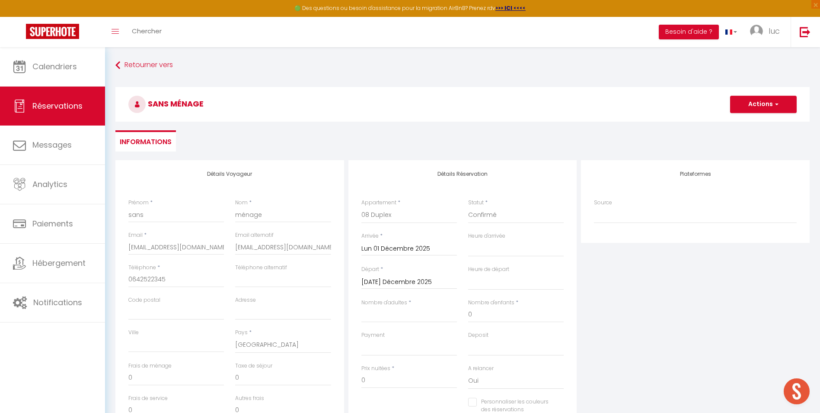
click at [397, 323] on div "Nombre d'adultes *" at bounding box center [409, 314] width 107 height 32
drag, startPoint x: 398, startPoint y: 318, endPoint x: 402, endPoint y: 316, distance: 4.7
click at [399, 317] on input "Nombre d'adultes" at bounding box center [410, 315] width 96 height 16
click at [746, 111] on button "Actions" at bounding box center [763, 104] width 67 height 17
click at [740, 125] on link "Enregistrer" at bounding box center [755, 123] width 68 height 11
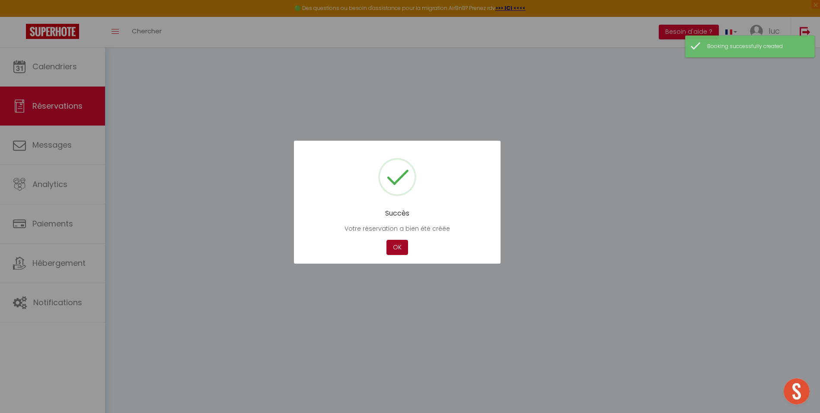
click at [403, 249] on button "OK" at bounding box center [398, 247] width 22 height 15
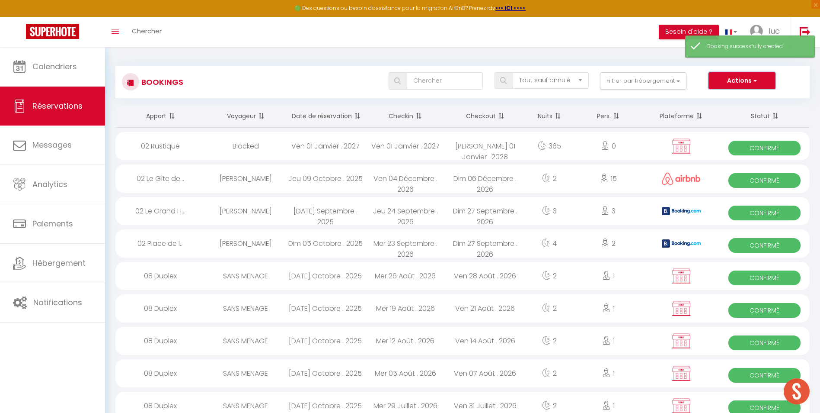
click at [731, 82] on button "Actions" at bounding box center [742, 80] width 67 height 17
click at [723, 99] on link "Nouvelle Réservation" at bounding box center [729, 99] width 93 height 11
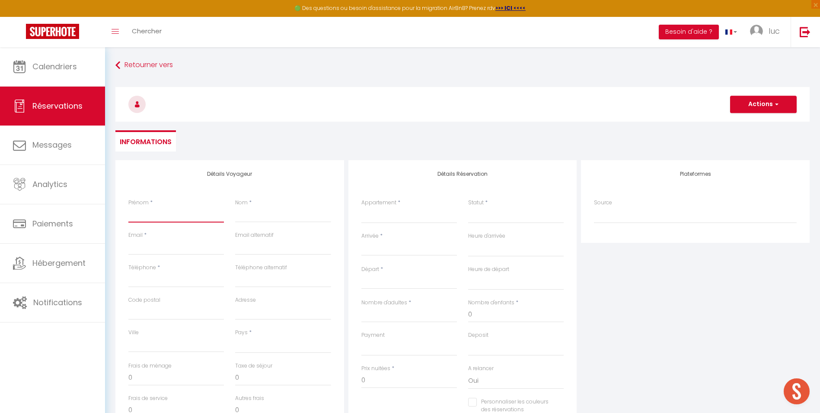
click at [201, 217] on input "Prénom" at bounding box center [176, 215] width 96 height 16
click at [179, 279] on input "Téléphone" at bounding box center [176, 280] width 96 height 16
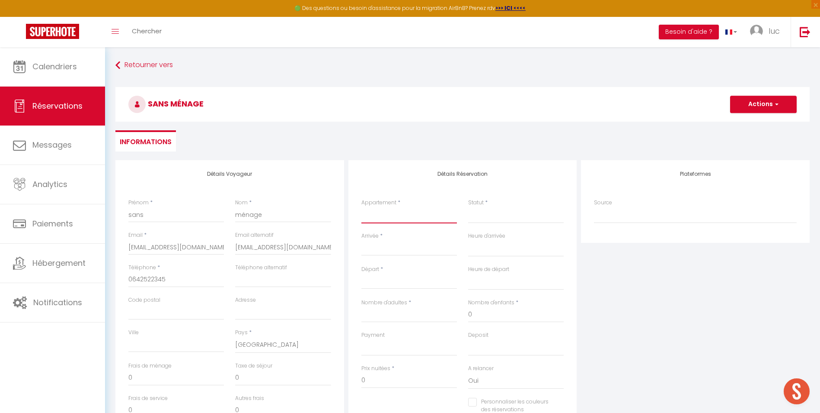
click at [410, 216] on select "39 Studio Alpin 39 Triplex Bleu d'Annecy 39 Chalet de Montmin 39 La Parmelante …" at bounding box center [410, 215] width 96 height 16
click at [362, 207] on select "39 Studio Alpin 39 Triplex Bleu d'Annecy 39 Chalet de Montmin 39 La Parmelante …" at bounding box center [410, 215] width 96 height 16
click at [417, 246] on input "Arrivée" at bounding box center [410, 248] width 96 height 11
click at [412, 250] on input "Arrivée" at bounding box center [410, 248] width 96 height 11
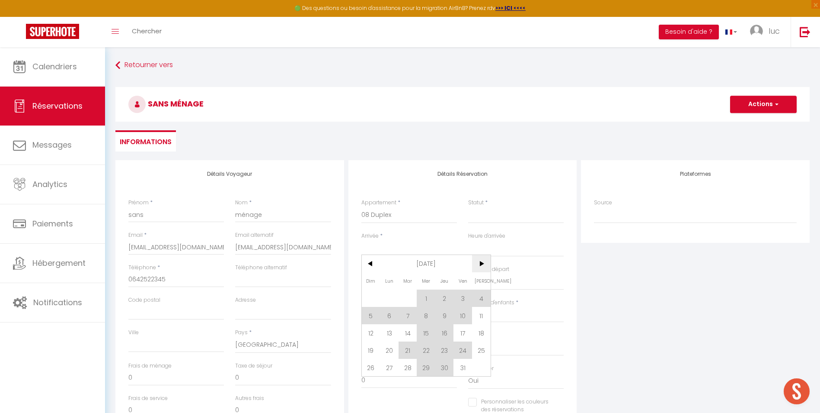
click at [480, 262] on span ">" at bounding box center [481, 263] width 19 height 17
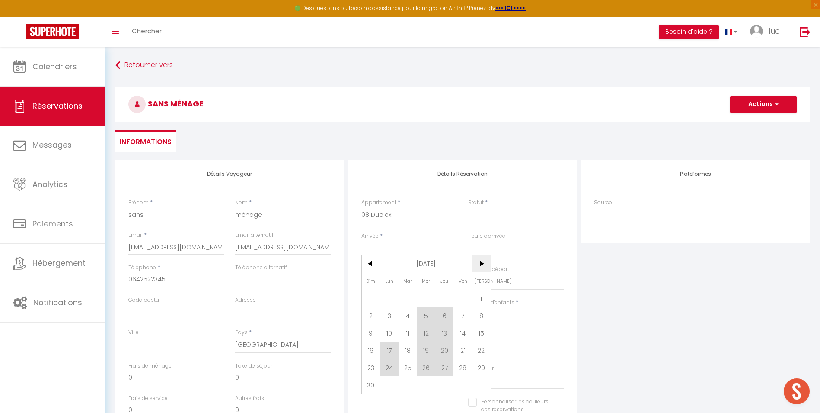
click at [480, 262] on span ">" at bounding box center [481, 263] width 19 height 17
click at [407, 321] on span "9" at bounding box center [408, 315] width 19 height 17
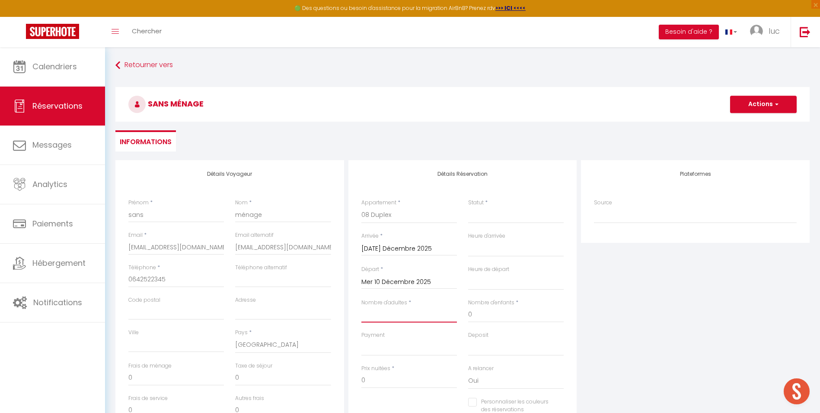
click at [412, 317] on input "Nombre d'adultes" at bounding box center [410, 315] width 96 height 16
click at [762, 107] on button "Actions" at bounding box center [763, 104] width 67 height 17
click at [756, 123] on link "Enregistrer" at bounding box center [755, 123] width 68 height 11
click at [522, 225] on div "Statut * Confirmé Non Confirmé Annulé Annulé par le voyageur No Show Request" at bounding box center [516, 214] width 107 height 33
click at [520, 212] on select "Confirmé Non Confirmé [PERSON_NAME] par le voyageur No Show Request" at bounding box center [516, 215] width 96 height 16
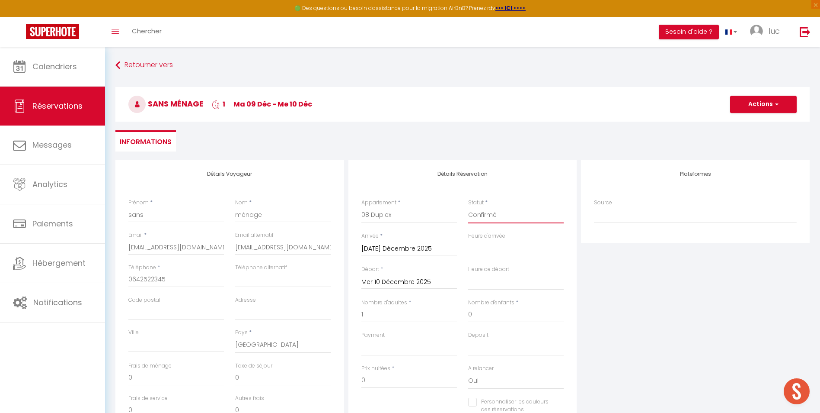
click at [468, 207] on select "Confirmé Non Confirmé [PERSON_NAME] par le voyageur No Show Request" at bounding box center [516, 215] width 96 height 16
click at [773, 104] on span "button" at bounding box center [775, 104] width 5 height 8
click at [761, 120] on link "Enregistrer" at bounding box center [755, 123] width 68 height 11
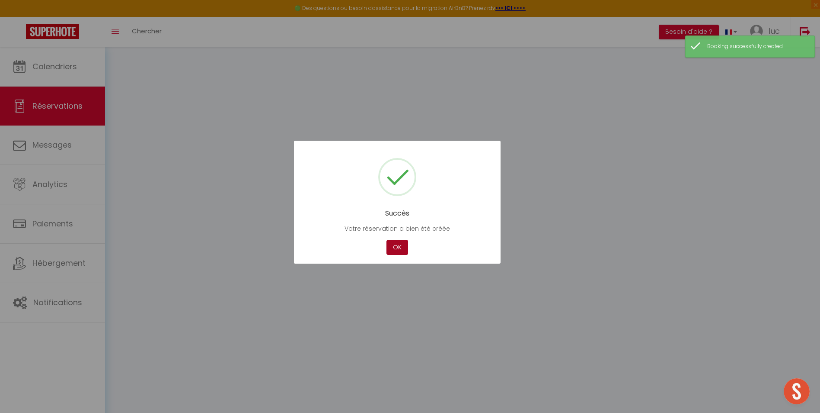
click at [396, 243] on button "OK" at bounding box center [398, 247] width 22 height 15
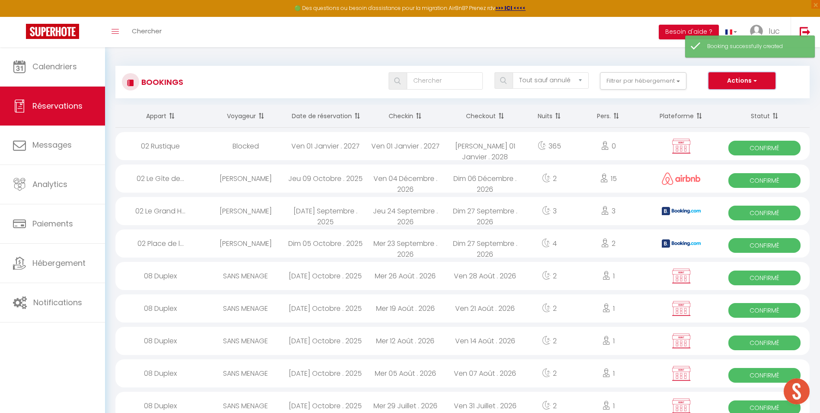
click at [757, 84] on span "button" at bounding box center [754, 80] width 5 height 9
click at [732, 96] on link "Nouvelle Réservation" at bounding box center [729, 99] width 93 height 11
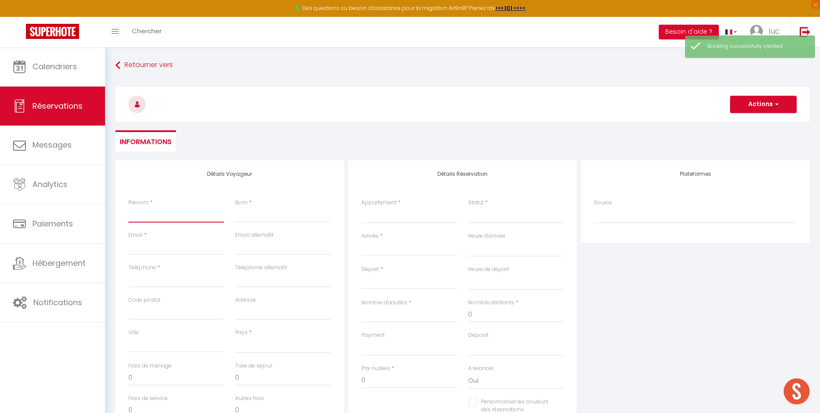
click at [163, 211] on input "Prénom" at bounding box center [176, 215] width 96 height 16
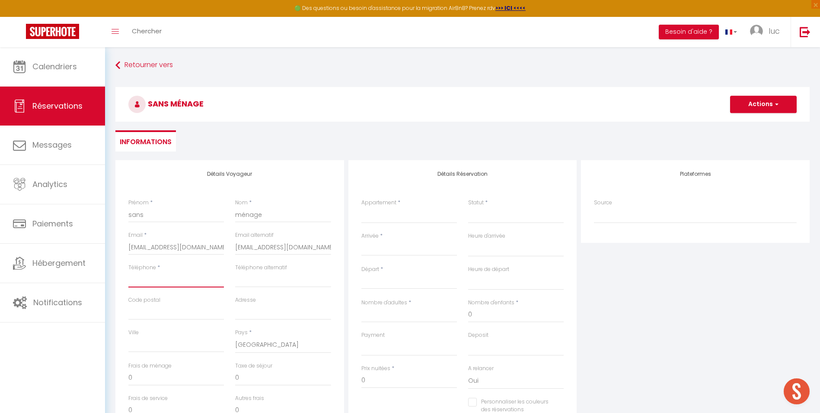
click at [179, 277] on input "Téléphone" at bounding box center [176, 280] width 96 height 16
click at [461, 209] on div "Appartement * 39 Studio Alpin 39 Triplex Bleu d'Annecy 39 Chalet de Montmin 39 …" at bounding box center [409, 214] width 107 height 33
click at [435, 208] on select "39 Studio Alpin 39 Triplex Bleu d'Annecy 39 Chalet de Montmin 39 La Parmelante …" at bounding box center [410, 215] width 96 height 16
click at [362, 207] on select "39 Studio Alpin 39 Triplex Bleu d'Annecy 39 Chalet de Montmin 39 La Parmelante …" at bounding box center [410, 215] width 96 height 16
click at [483, 219] on select "Confirmé Non Confirmé [PERSON_NAME] par le voyageur No Show Request" at bounding box center [516, 215] width 96 height 16
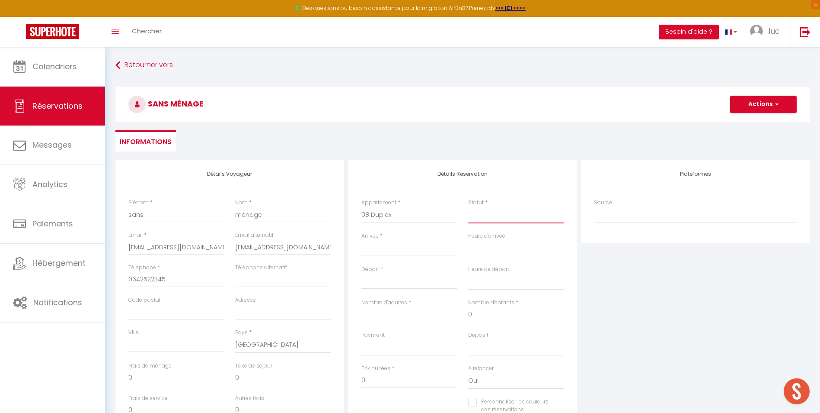
click at [485, 218] on select "Confirmé Non Confirmé [PERSON_NAME] par le voyageur No Show Request" at bounding box center [516, 215] width 96 height 16
click at [468, 207] on select "Confirmé Non Confirmé [PERSON_NAME] par le voyageur No Show Request" at bounding box center [516, 215] width 96 height 16
click at [423, 243] on div "< [DATE] > Dim Lun Mar Mer Jeu Ven Sam 1 2 3 4 5 6 7 8 9 10 11 12 13 14 15 16 1…" at bounding box center [410, 248] width 96 height 16
click at [423, 245] on input "Arrivée" at bounding box center [410, 248] width 96 height 11
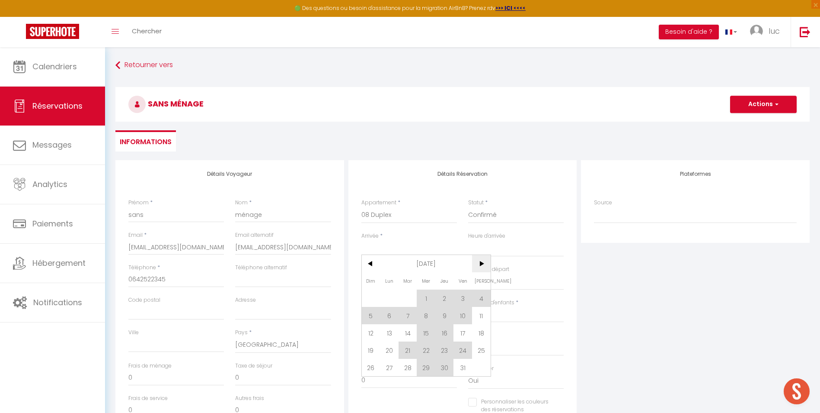
click at [474, 262] on span ">" at bounding box center [481, 263] width 19 height 17
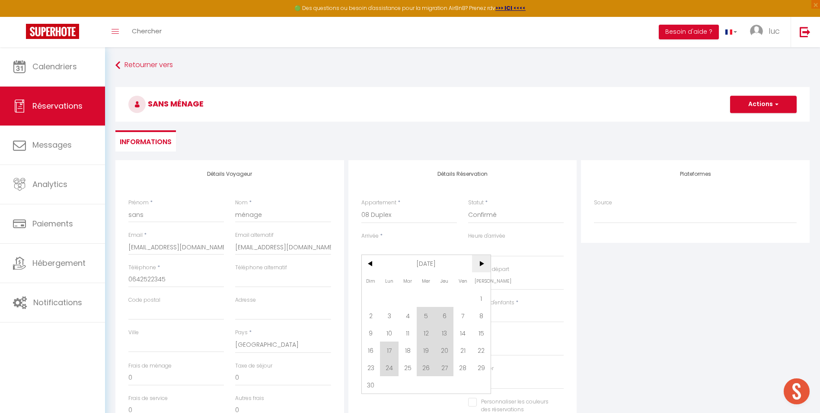
click at [475, 262] on span ">" at bounding box center [481, 263] width 19 height 17
click at [407, 333] on span "16" at bounding box center [408, 332] width 19 height 17
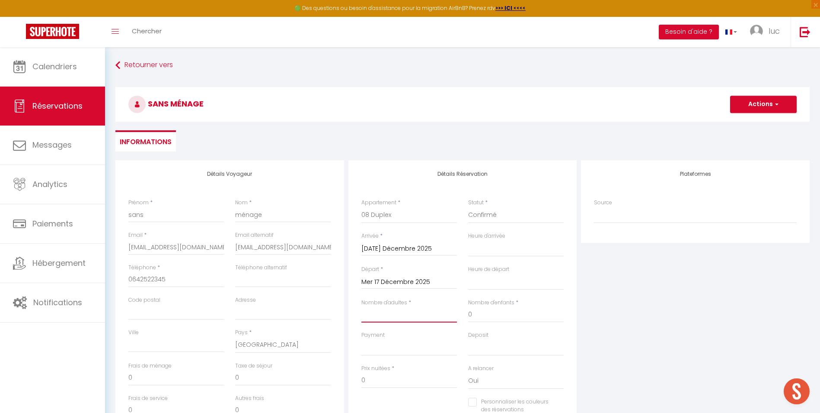
click at [381, 314] on input "Nombre d'adultes" at bounding box center [410, 315] width 96 height 16
click at [761, 101] on button "Actions" at bounding box center [763, 104] width 67 height 17
click at [753, 122] on link "Enregistrer" at bounding box center [755, 123] width 68 height 11
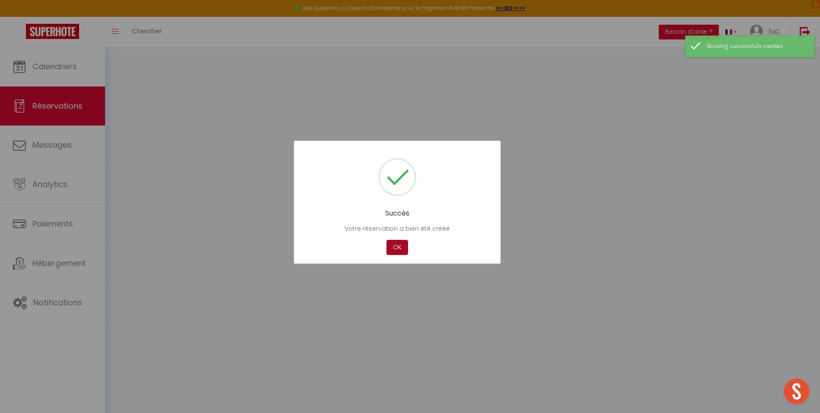
click at [403, 243] on button "OK" at bounding box center [398, 247] width 22 height 15
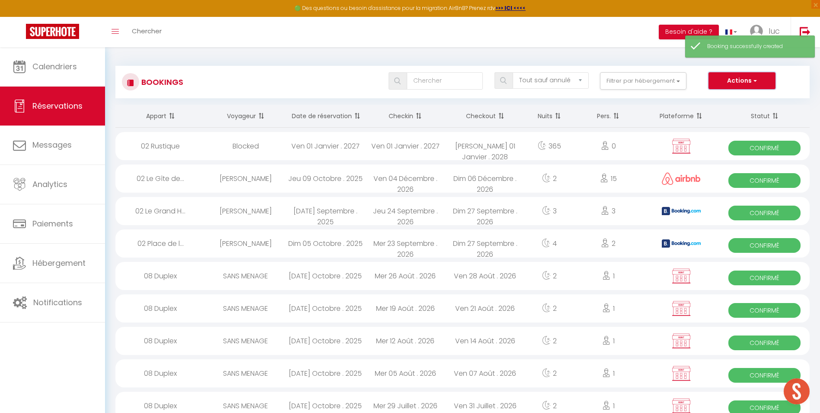
click at [734, 83] on button "Actions" at bounding box center [742, 80] width 67 height 17
click at [730, 95] on link "Nouvelle Réservation" at bounding box center [729, 99] width 93 height 11
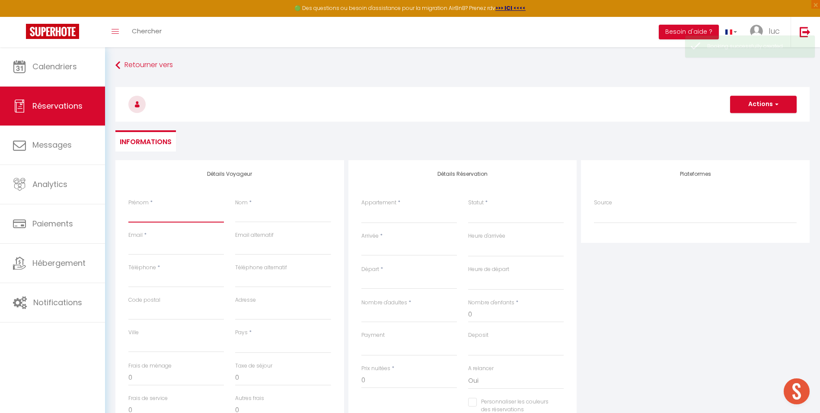
click at [186, 211] on input "Prénom" at bounding box center [176, 215] width 96 height 16
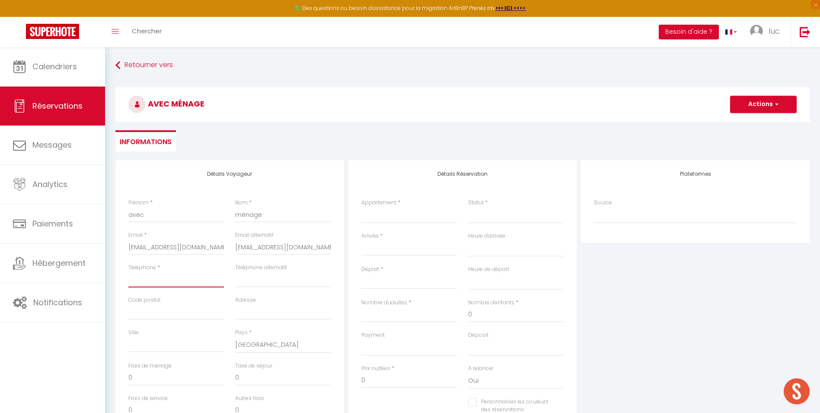
click at [182, 278] on input "Téléphone" at bounding box center [176, 280] width 96 height 16
click at [393, 210] on select "39 Studio Alpin 39 Triplex Bleu d'Annecy 39 Chalet de Montmin 39 La Parmelante …" at bounding box center [410, 215] width 96 height 16
click at [362, 207] on select "39 Studio Alpin 39 Triplex Bleu d'Annecy 39 Chalet de Montmin 39 La Parmelante …" at bounding box center [410, 215] width 96 height 16
click at [501, 214] on select "Confirmé Non Confirmé [PERSON_NAME] par le voyageur No Show Request" at bounding box center [516, 215] width 96 height 16
click at [468, 207] on select "Confirmé Non Confirmé [PERSON_NAME] par le voyageur No Show Request" at bounding box center [516, 215] width 96 height 16
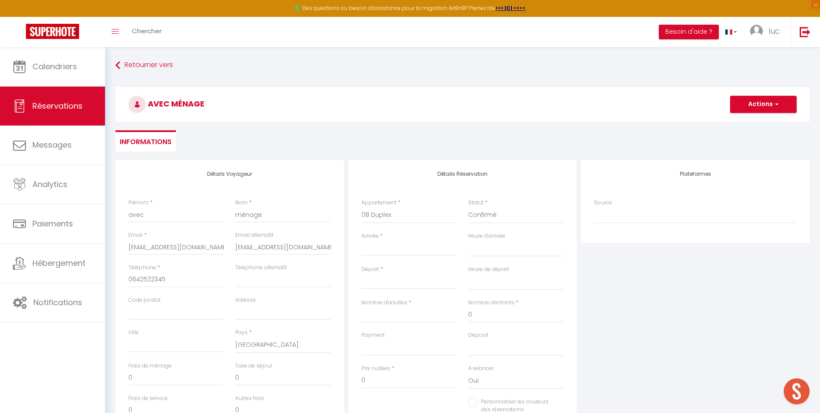
click at [435, 247] on input "Arrivée" at bounding box center [410, 248] width 96 height 11
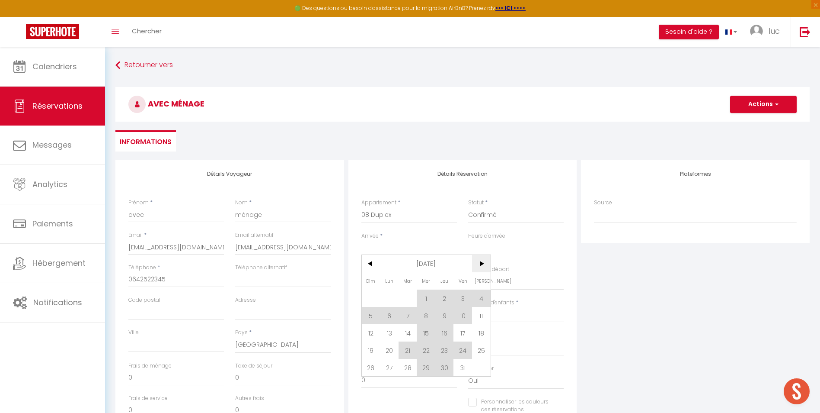
click at [484, 259] on span ">" at bounding box center [481, 263] width 19 height 17
click at [379, 263] on span "<" at bounding box center [371, 263] width 19 height 17
click at [461, 334] on span "19" at bounding box center [463, 332] width 19 height 17
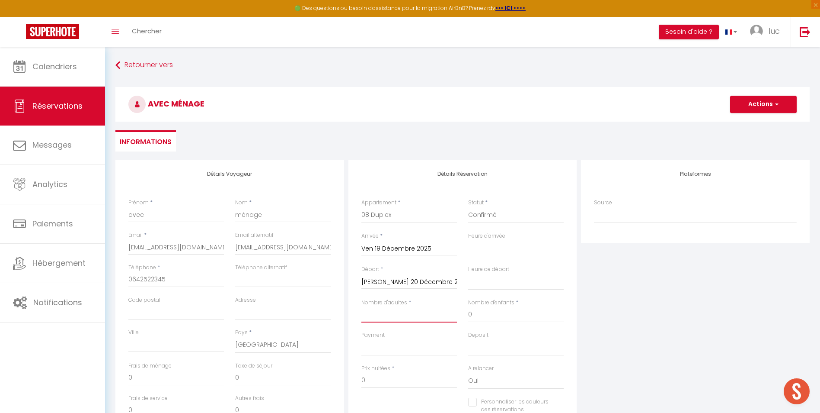
click at [397, 317] on input "Nombre d'adultes" at bounding box center [410, 315] width 96 height 16
click at [744, 100] on button "Actions" at bounding box center [763, 104] width 67 height 17
click at [740, 120] on link "Enregistrer" at bounding box center [755, 123] width 68 height 11
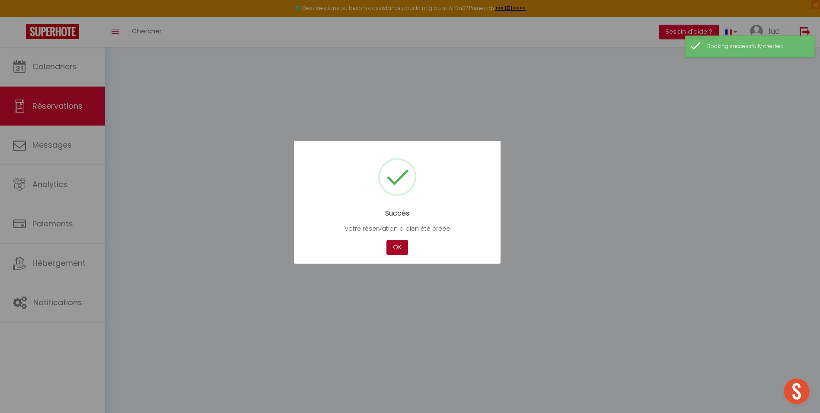
click at [402, 252] on button "OK" at bounding box center [398, 247] width 22 height 15
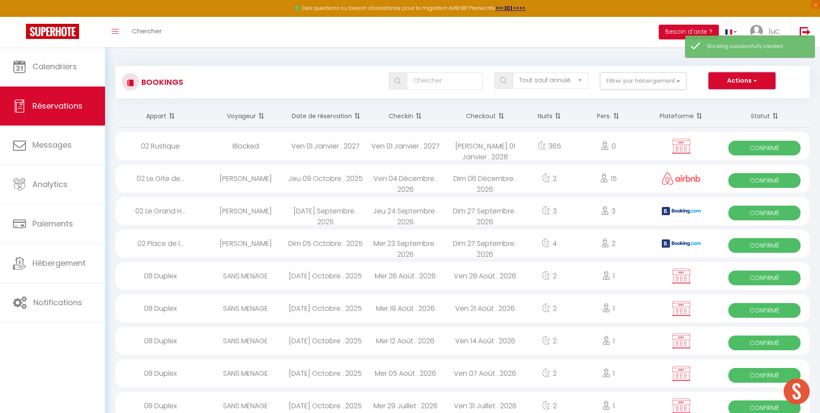
click at [741, 80] on button "Actions" at bounding box center [742, 80] width 67 height 17
click at [729, 102] on link "Nouvelle Réservation" at bounding box center [729, 99] width 93 height 11
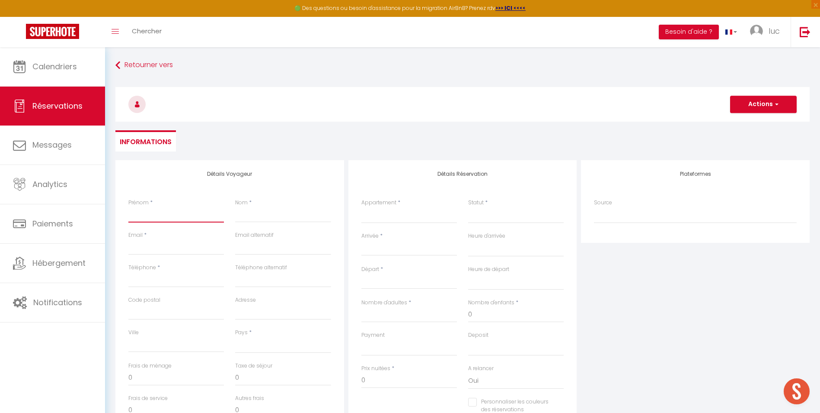
click at [195, 213] on input "Prénom" at bounding box center [176, 215] width 96 height 16
click at [183, 250] on input "Email client" at bounding box center [176, 247] width 96 height 16
click at [173, 279] on input "Téléphone" at bounding box center [176, 280] width 96 height 16
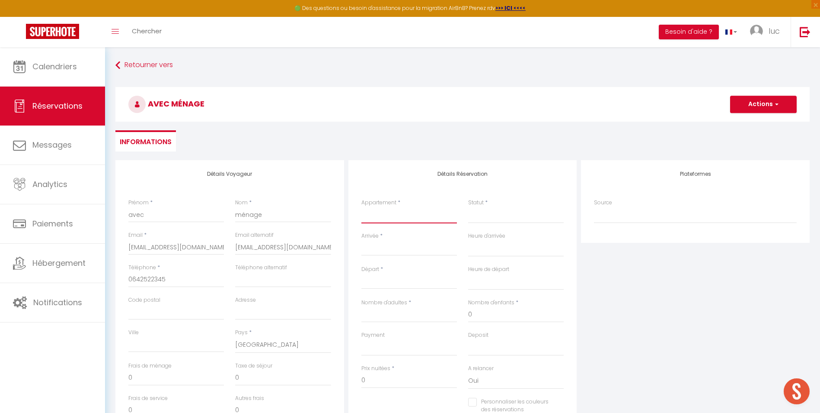
drag, startPoint x: 445, startPoint y: 211, endPoint x: 440, endPoint y: 211, distance: 4.8
click at [444, 211] on select "39 Studio Alpin 39 Triplex Bleu d'Annecy 39 Chalet de Montmin 39 La Parmelante …" at bounding box center [410, 215] width 96 height 16
click at [362, 207] on select "39 Studio Alpin 39 Triplex Bleu d'Annecy 39 Chalet de Montmin 39 La Parmelante …" at bounding box center [410, 215] width 96 height 16
click at [485, 218] on select "Confirmé Non Confirmé [PERSON_NAME] par le voyageur No Show Request" at bounding box center [516, 215] width 96 height 16
click at [468, 207] on select "Confirmé Non Confirmé [PERSON_NAME] par le voyageur No Show Request" at bounding box center [516, 215] width 96 height 16
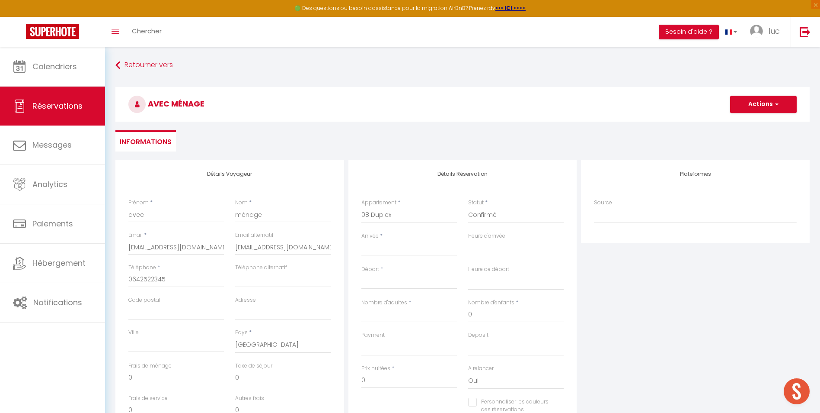
click at [401, 247] on input "Arrivée" at bounding box center [410, 248] width 96 height 11
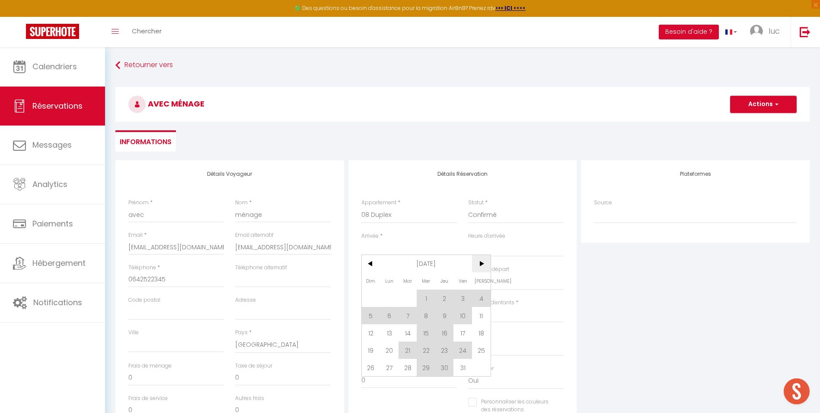
click at [480, 264] on span ">" at bounding box center [481, 263] width 19 height 17
click at [464, 349] on span "26" at bounding box center [463, 349] width 19 height 17
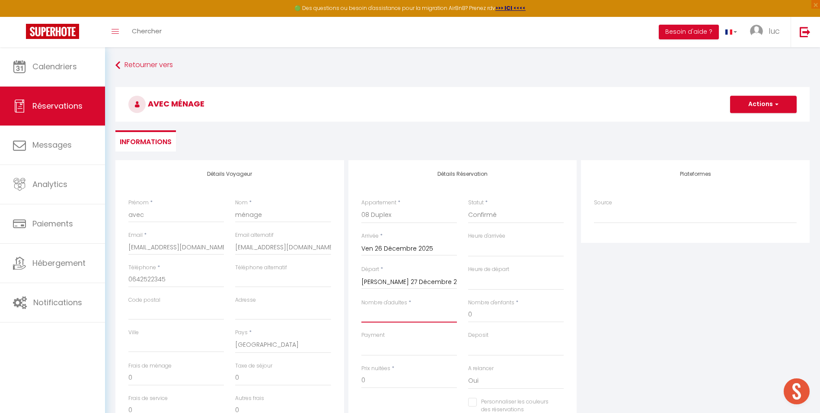
drag, startPoint x: 403, startPoint y: 312, endPoint x: 410, endPoint y: 309, distance: 7.4
click at [403, 312] on input "Nombre d'adultes" at bounding box center [410, 315] width 96 height 16
click at [760, 93] on h3 "avec ménage" at bounding box center [462, 104] width 695 height 35
click at [759, 110] on button "Actions" at bounding box center [763, 104] width 67 height 17
click at [752, 124] on link "Enregistrer" at bounding box center [755, 123] width 68 height 11
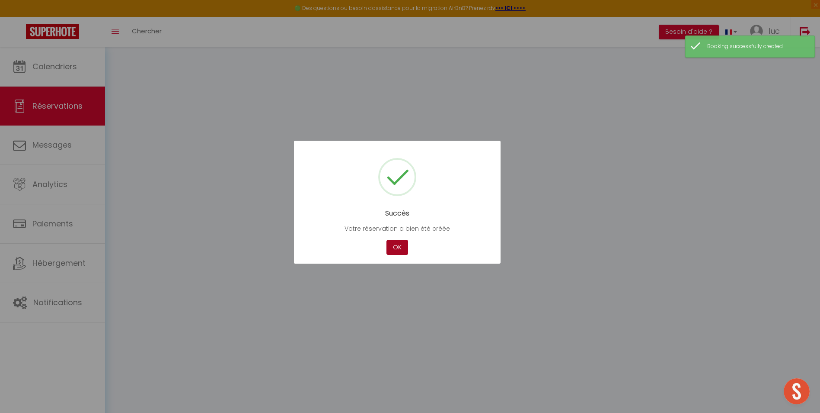
click at [386, 249] on div "OK" at bounding box center [397, 247] width 26 height 15
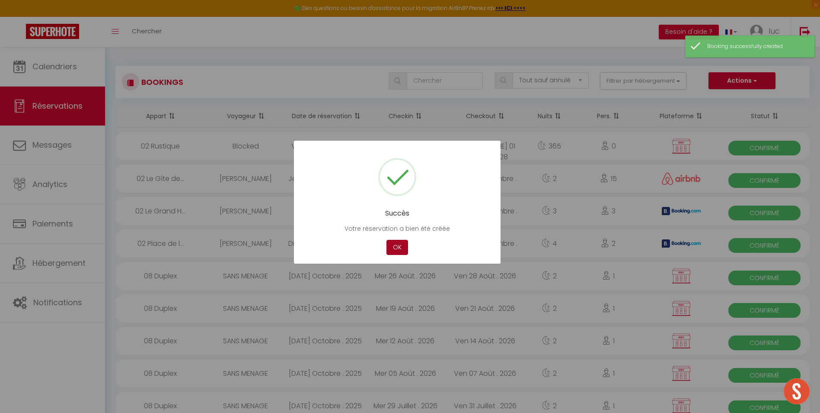
click at [391, 247] on button "OK" at bounding box center [398, 247] width 22 height 15
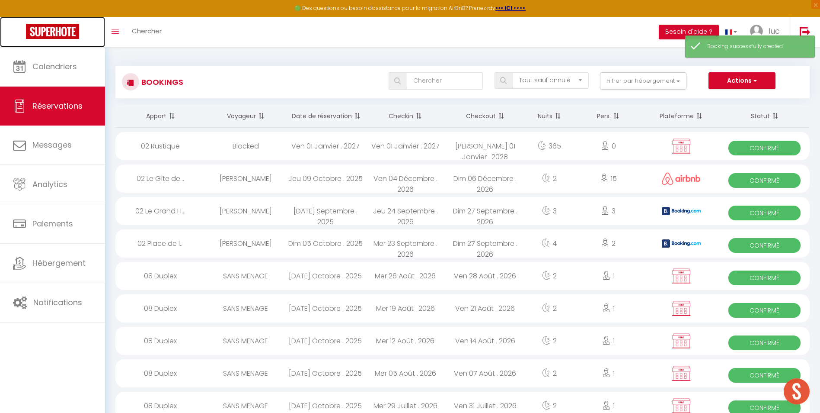
click at [36, 45] on link at bounding box center [52, 32] width 105 height 30
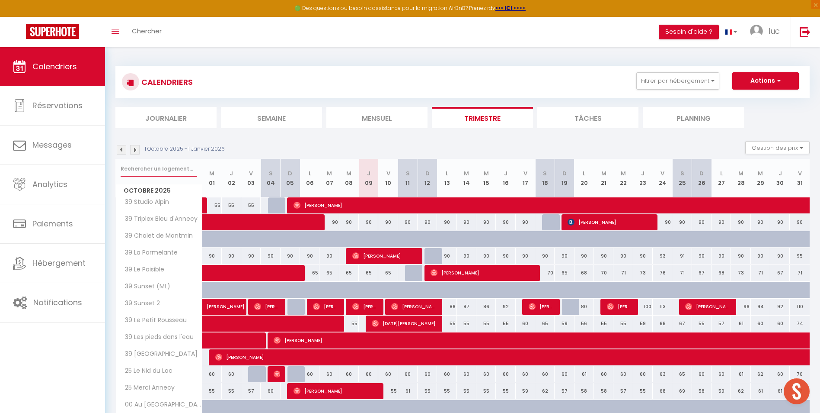
click at [150, 169] on input "text" at bounding box center [159, 169] width 77 height 16
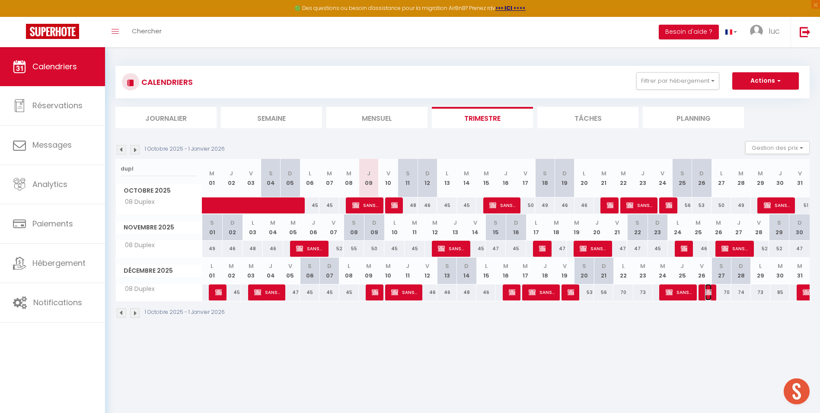
click at [709, 288] on img at bounding box center [708, 291] width 7 height 7
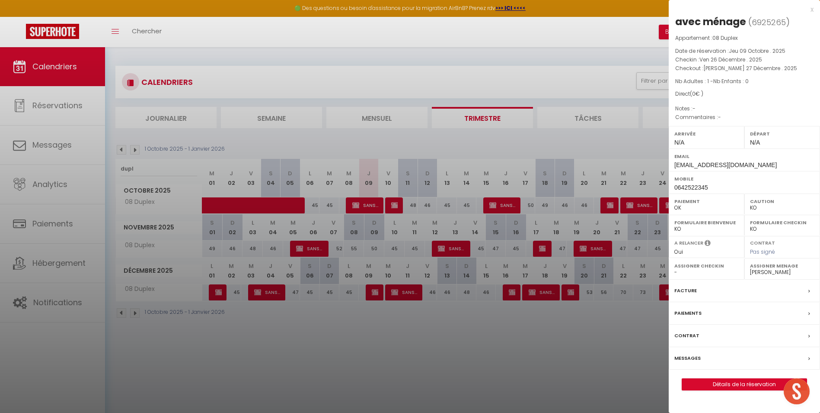
click at [544, 320] on div at bounding box center [410, 206] width 820 height 413
